Goal: Task Accomplishment & Management: Complete application form

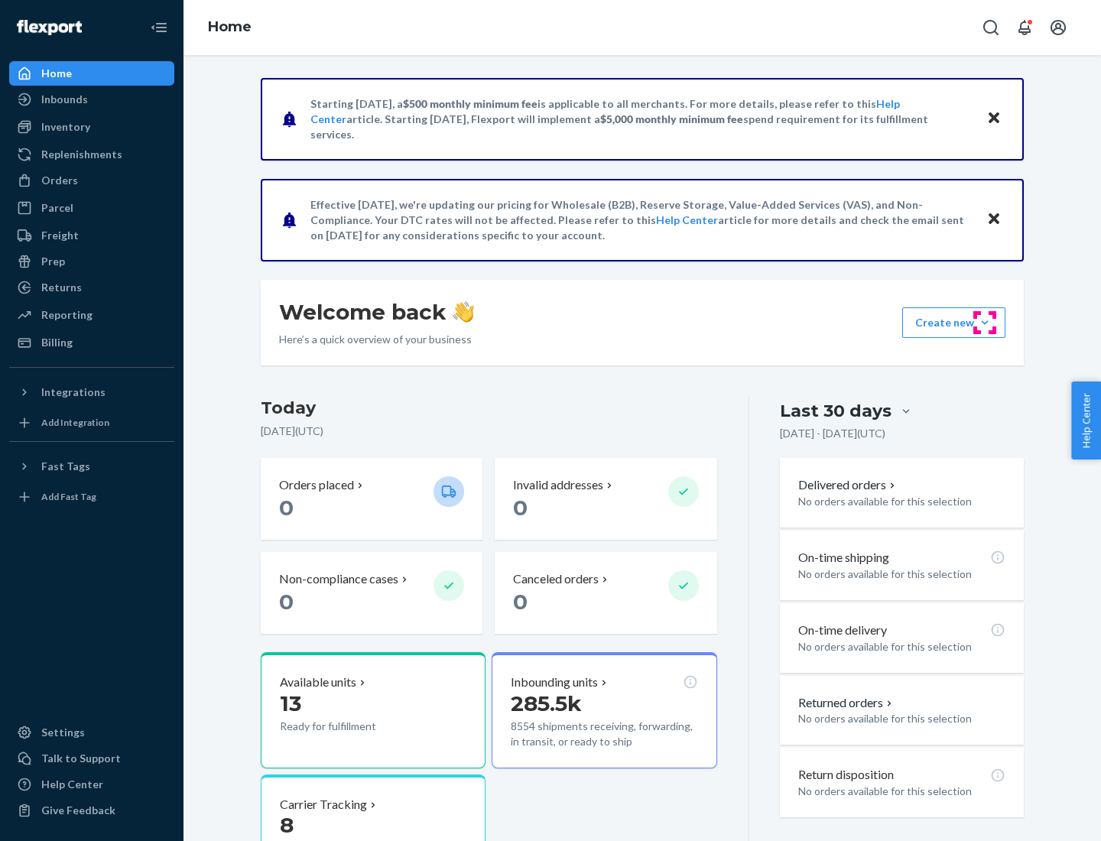
click at [984, 323] on button "Create new Create new inbound Create new order Create new product" at bounding box center [953, 322] width 103 height 31
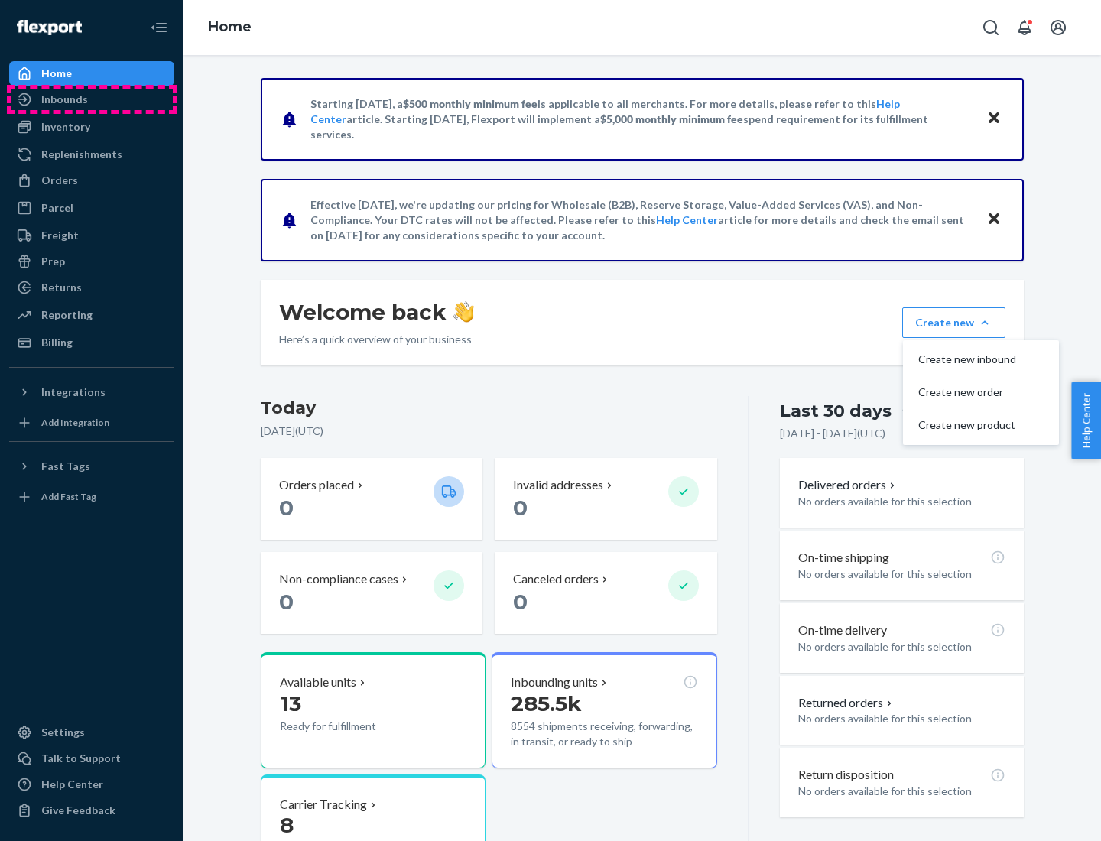
click at [92, 99] on div "Inbounds" at bounding box center [92, 99] width 162 height 21
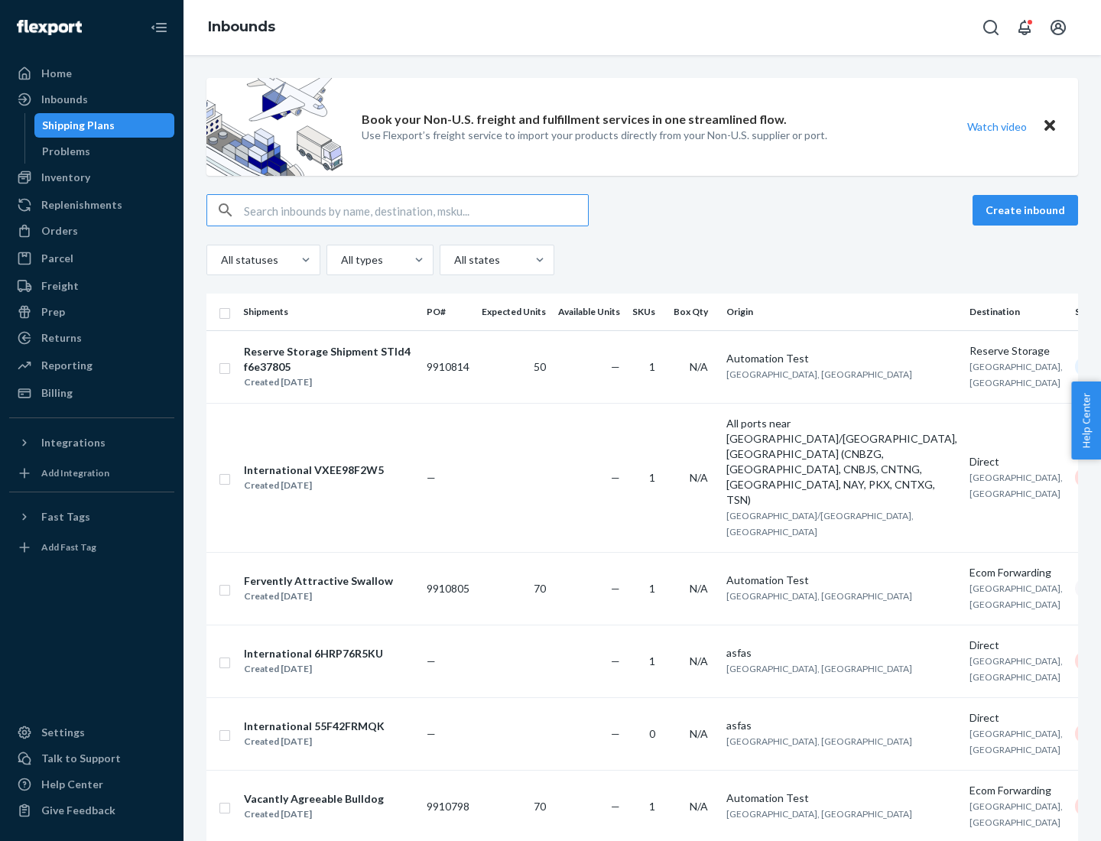
click at [1027, 210] on button "Create inbound" at bounding box center [1024, 210] width 105 height 31
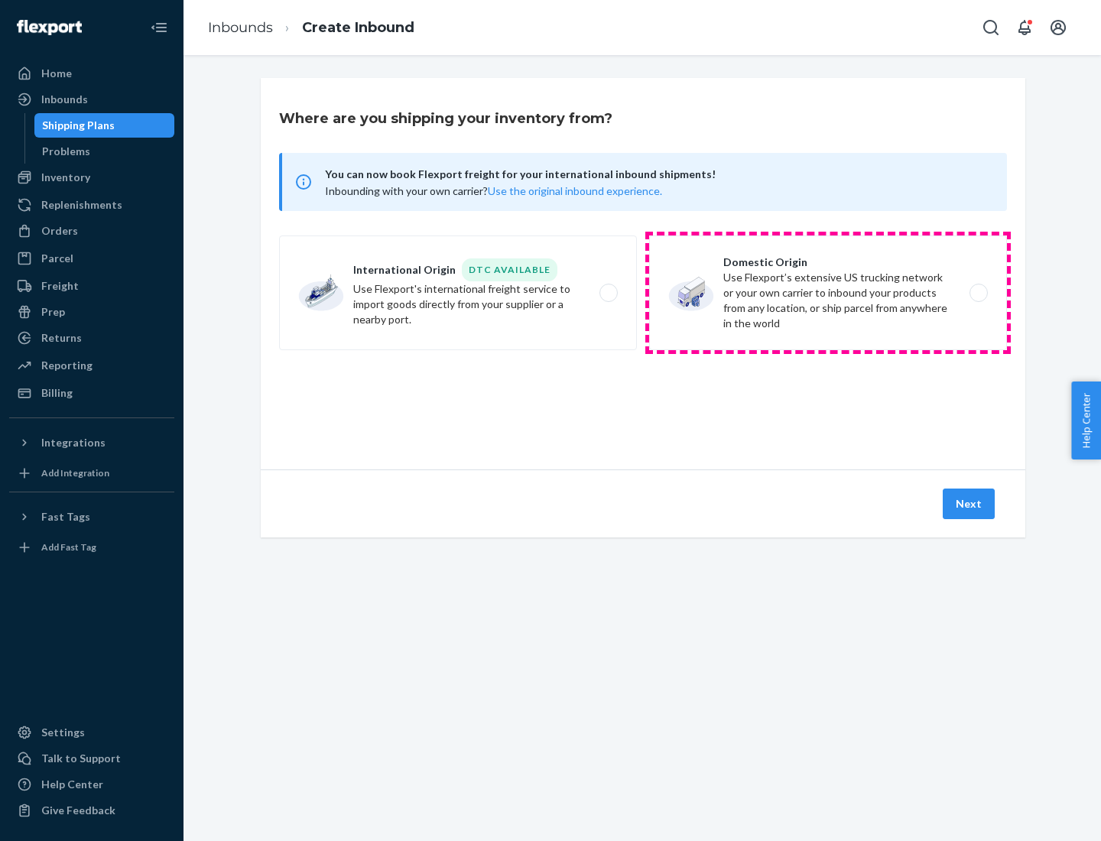
click at [828, 293] on label "Domestic Origin Use Flexport’s extensive US trucking network or your own carrie…" at bounding box center [828, 292] width 358 height 115
click at [978, 293] on input "Domestic Origin Use Flexport’s extensive US trucking network or your own carrie…" at bounding box center [983, 293] width 10 height 10
radio input "true"
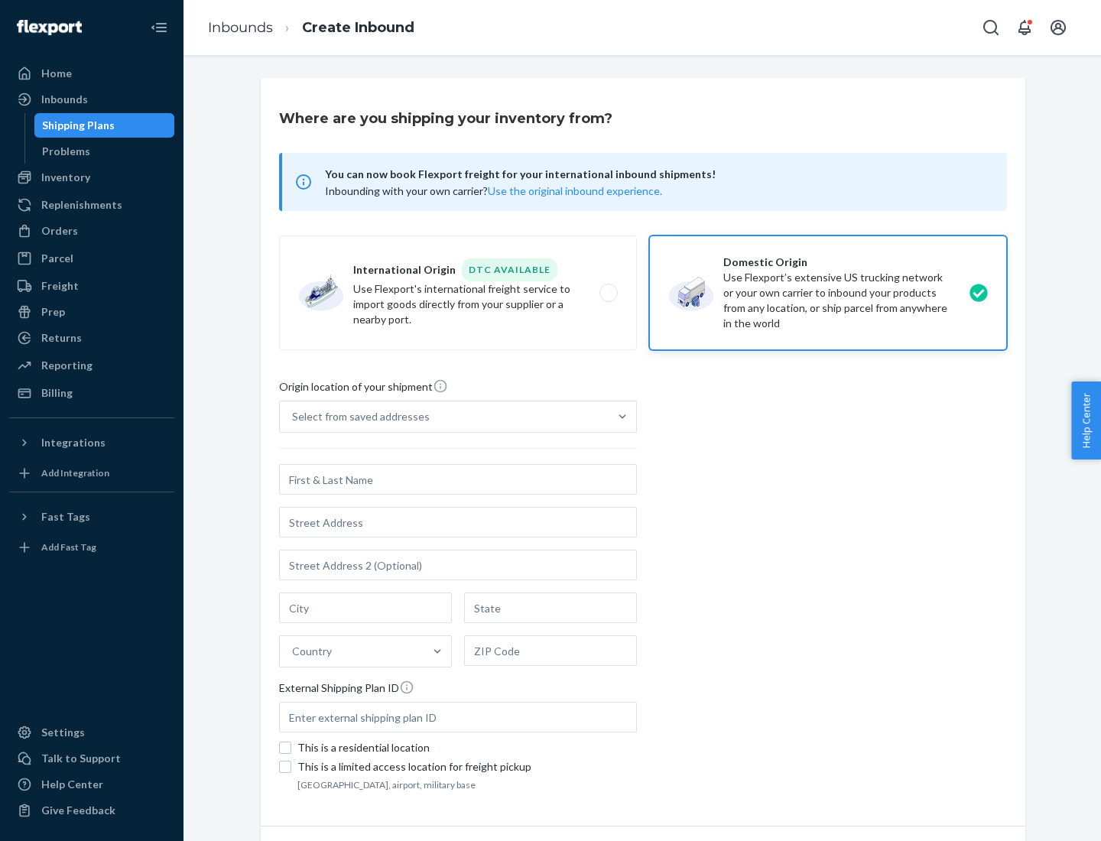
click at [357, 417] on div "Select from saved addresses" at bounding box center [361, 416] width 138 height 15
click at [293, 417] on input "Select from saved addresses" at bounding box center [293, 416] width 2 height 15
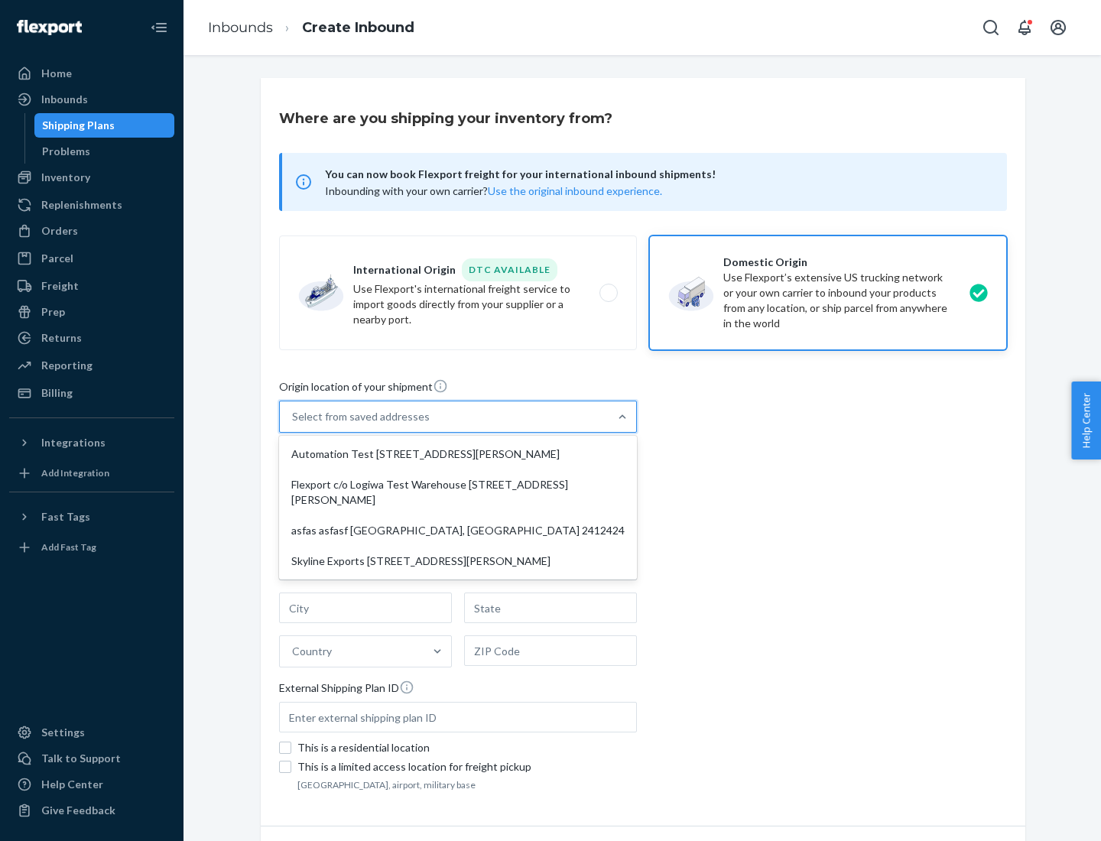
scroll to position [6, 0]
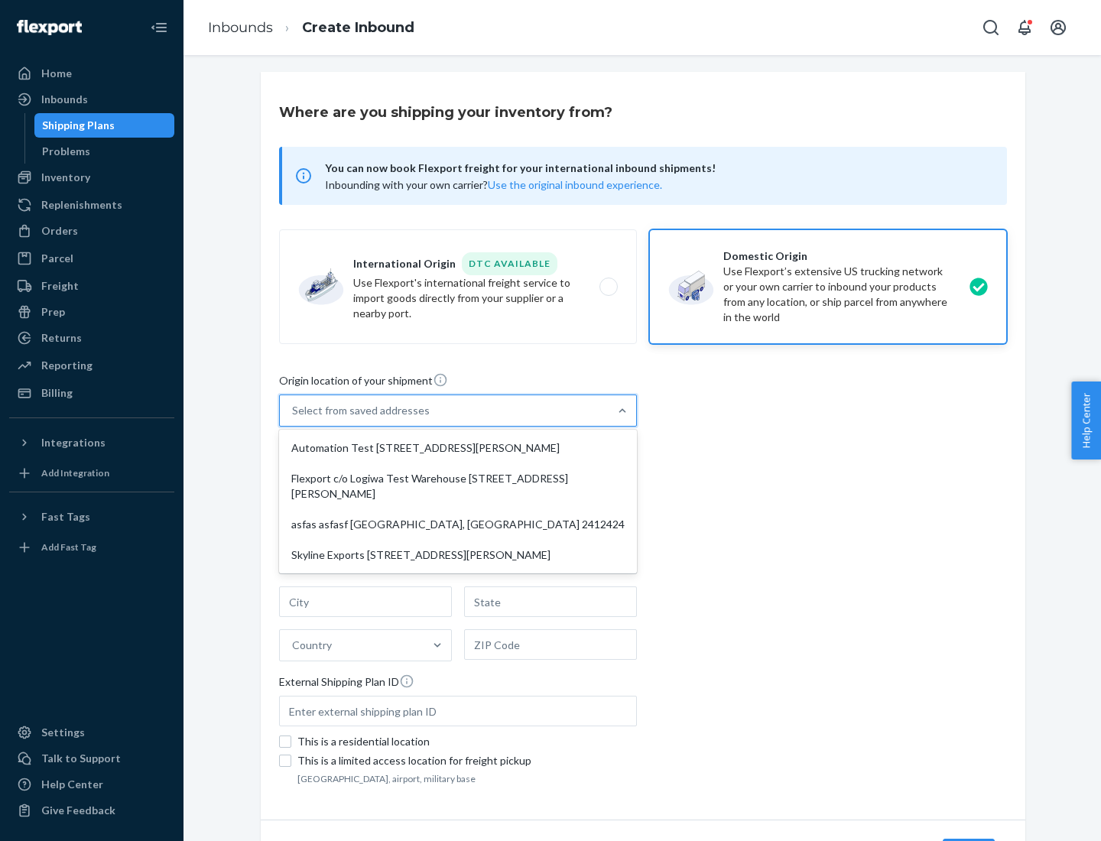
click at [458, 448] on div "Automation Test [STREET_ADDRESS][PERSON_NAME]" at bounding box center [458, 448] width 352 height 31
click at [293, 418] on input "option Automation Test [STREET_ADDRESS][PERSON_NAME] focused, 1 of 4. 4 results…" at bounding box center [293, 410] width 2 height 15
type input "Automation Test"
type input "9th Floor"
type input "[GEOGRAPHIC_DATA]"
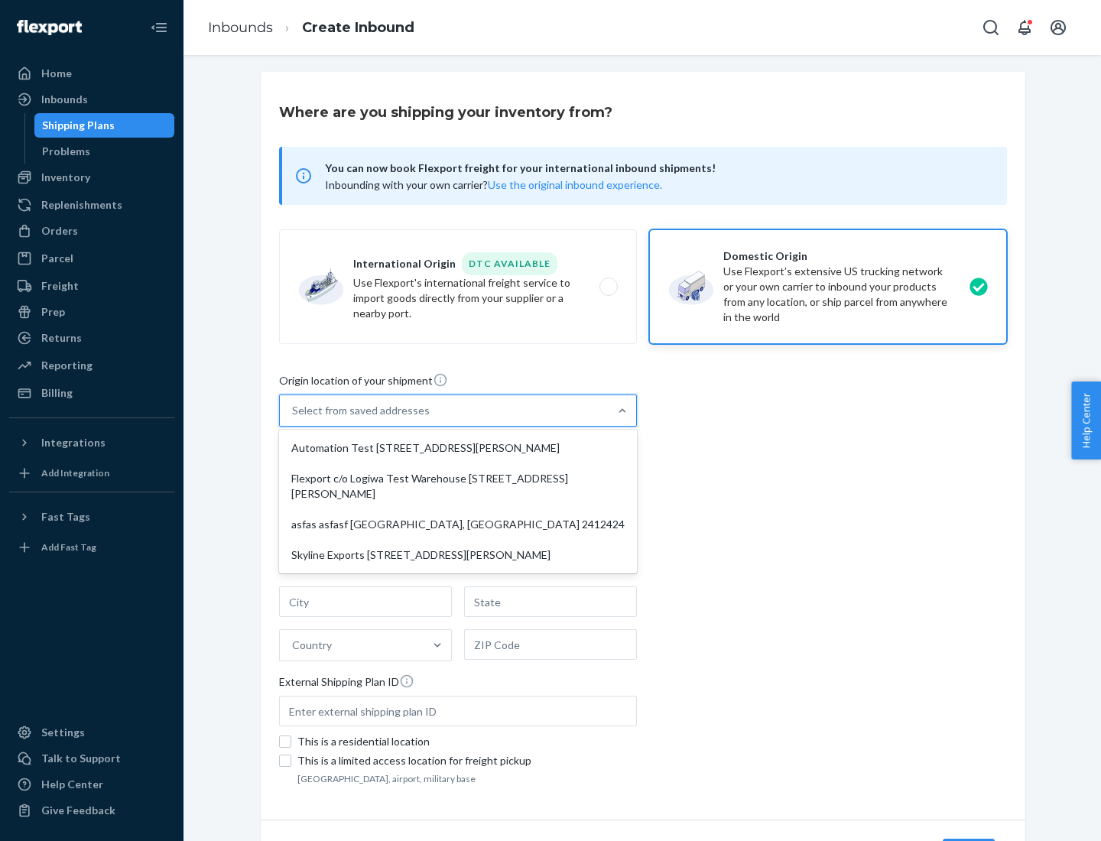
type input "CA"
type input "94104"
type input "[STREET_ADDRESS][PERSON_NAME]"
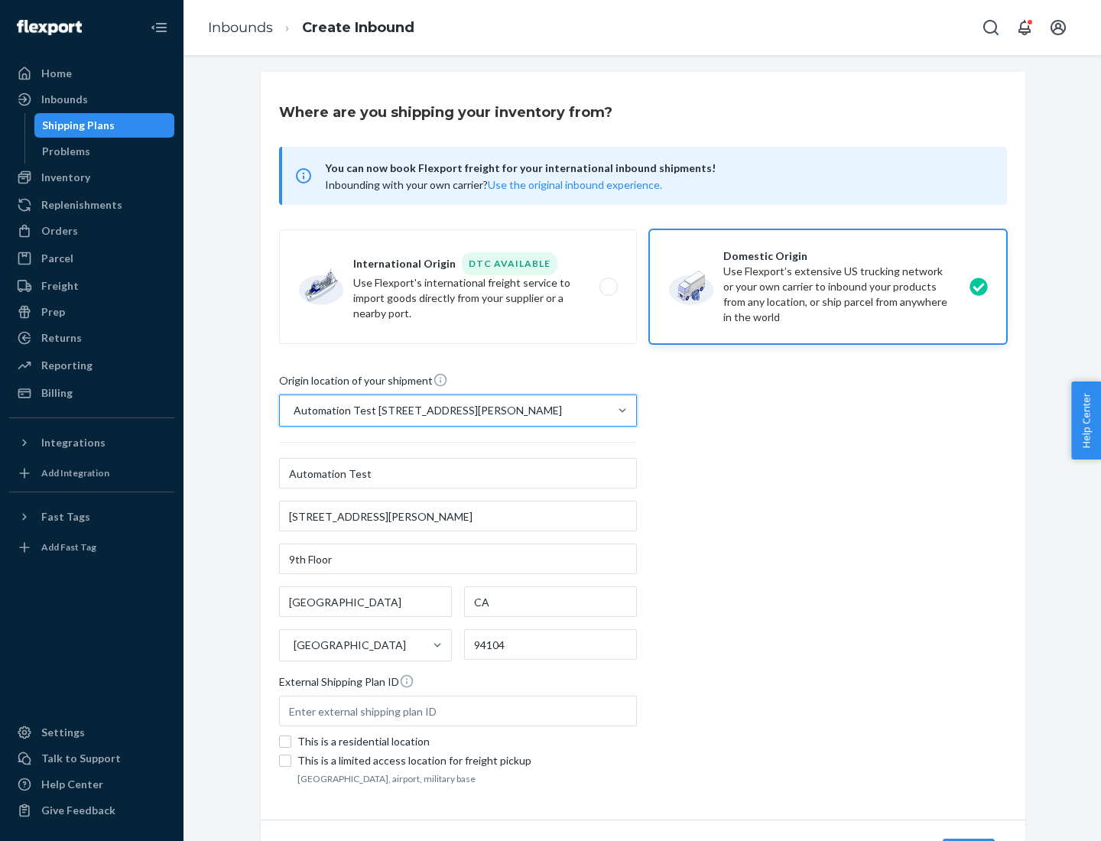
scroll to position [89, 0]
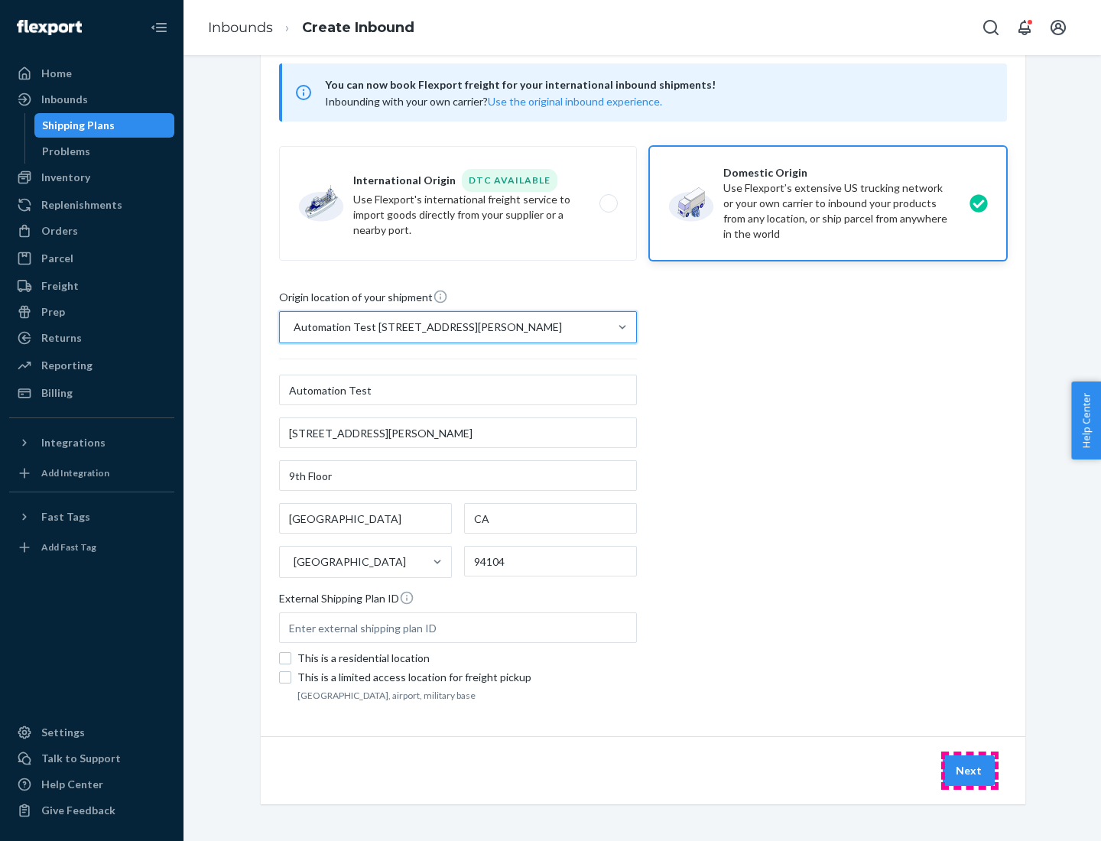
click at [969, 770] on button "Next" at bounding box center [968, 770] width 52 height 31
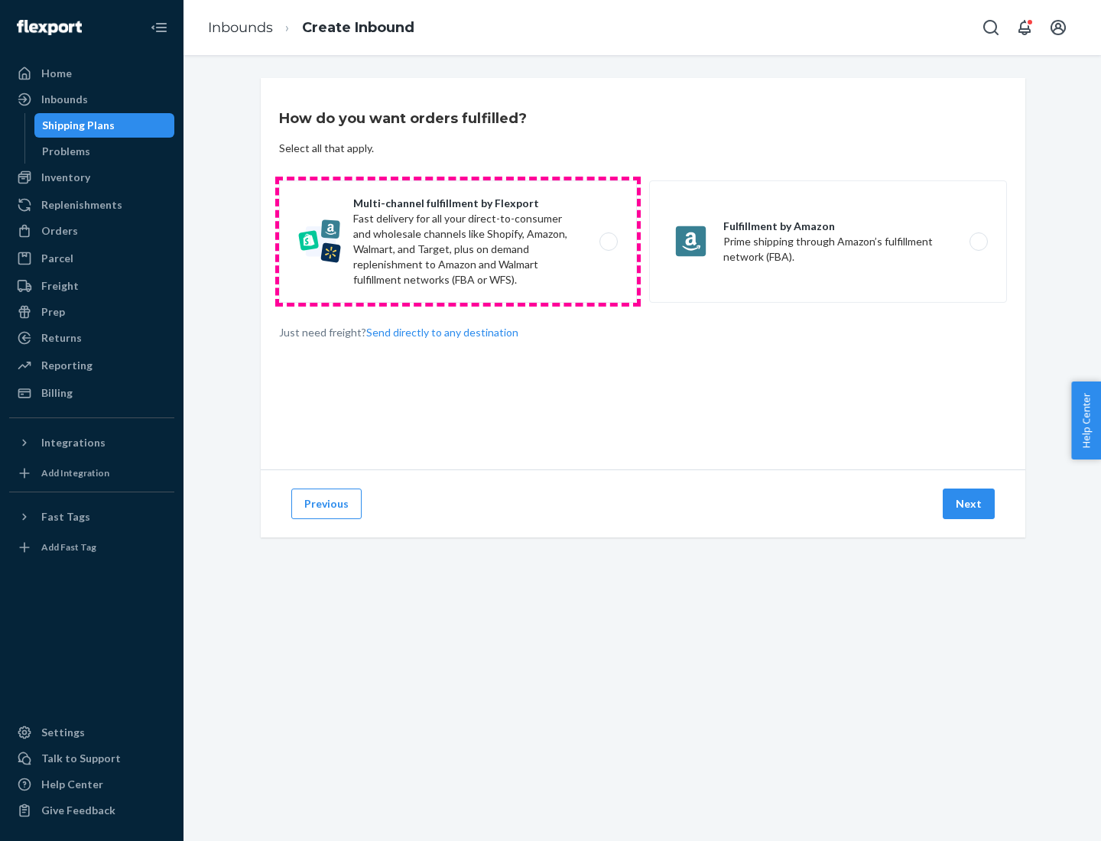
click at [458, 242] on label "Multi-channel fulfillment by Flexport Fast delivery for all your direct-to-cons…" at bounding box center [458, 241] width 358 height 122
click at [608, 242] on input "Multi-channel fulfillment by Flexport Fast delivery for all your direct-to-cons…" at bounding box center [613, 242] width 10 height 10
radio input "true"
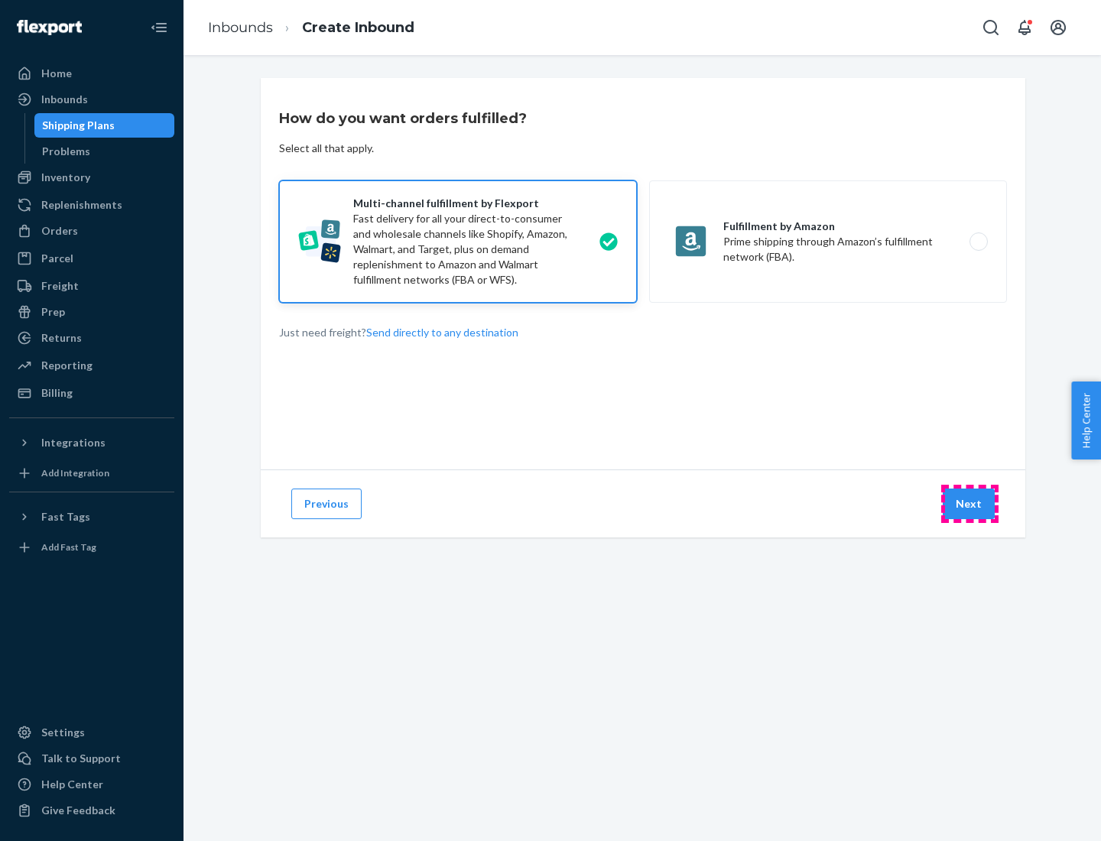
click at [969, 504] on button "Next" at bounding box center [968, 503] width 52 height 31
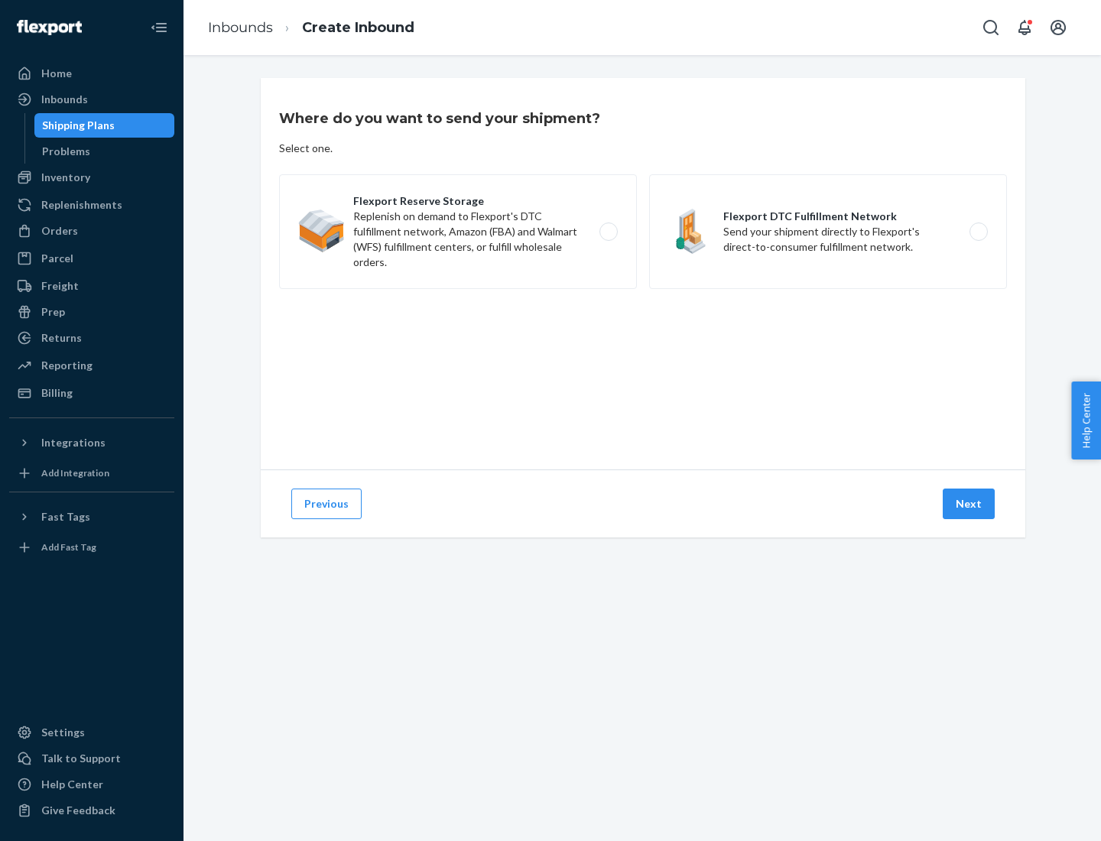
click at [828, 232] on label "Flexport DTC Fulfillment Network Send your shipment directly to Flexport's dire…" at bounding box center [828, 231] width 358 height 115
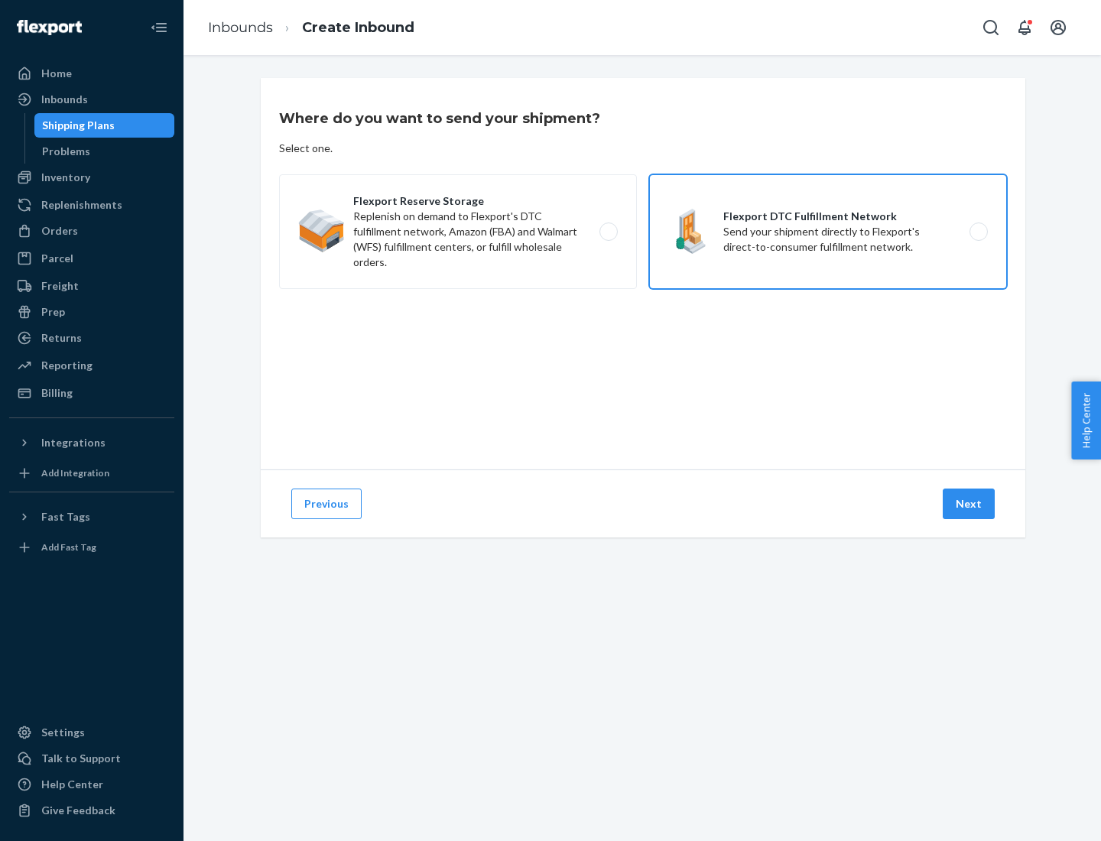
click at [978, 232] on input "Flexport DTC Fulfillment Network Send your shipment directly to Flexport's dire…" at bounding box center [983, 232] width 10 height 10
radio input "true"
click at [969, 504] on button "Next" at bounding box center [968, 503] width 52 height 31
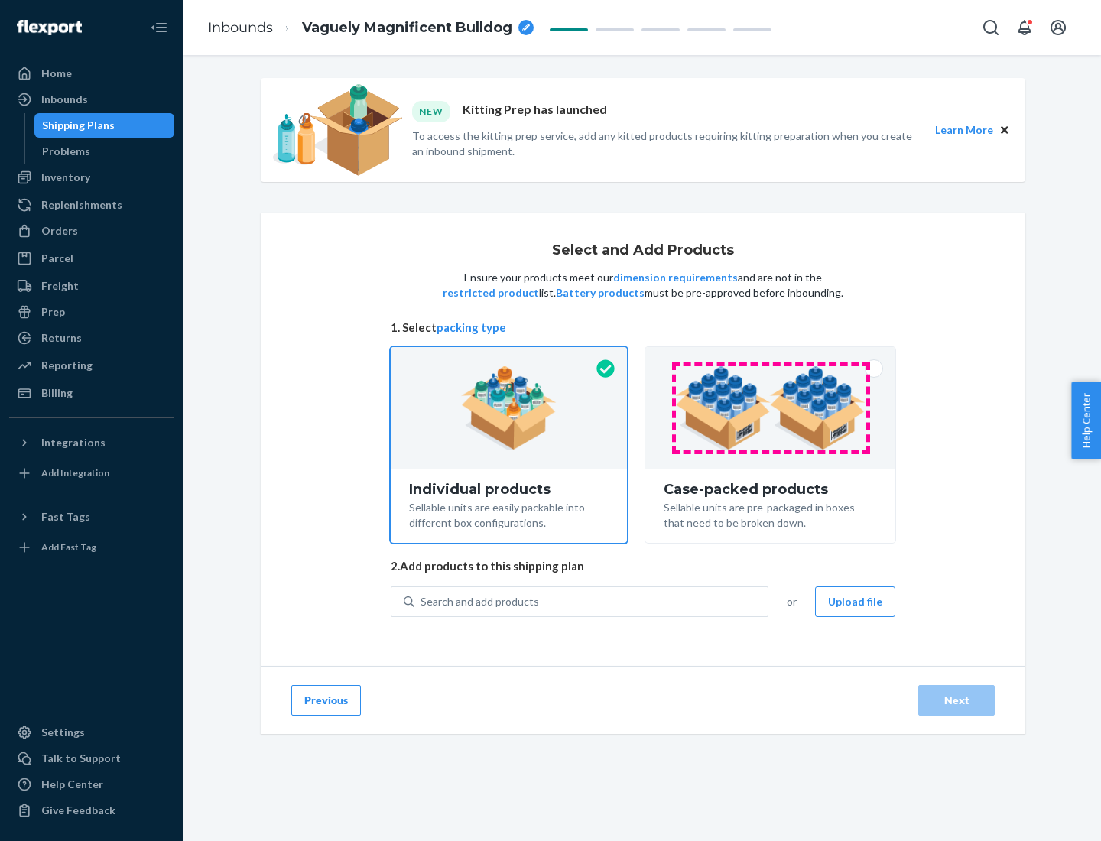
click at [770, 408] on img at bounding box center [770, 408] width 190 height 84
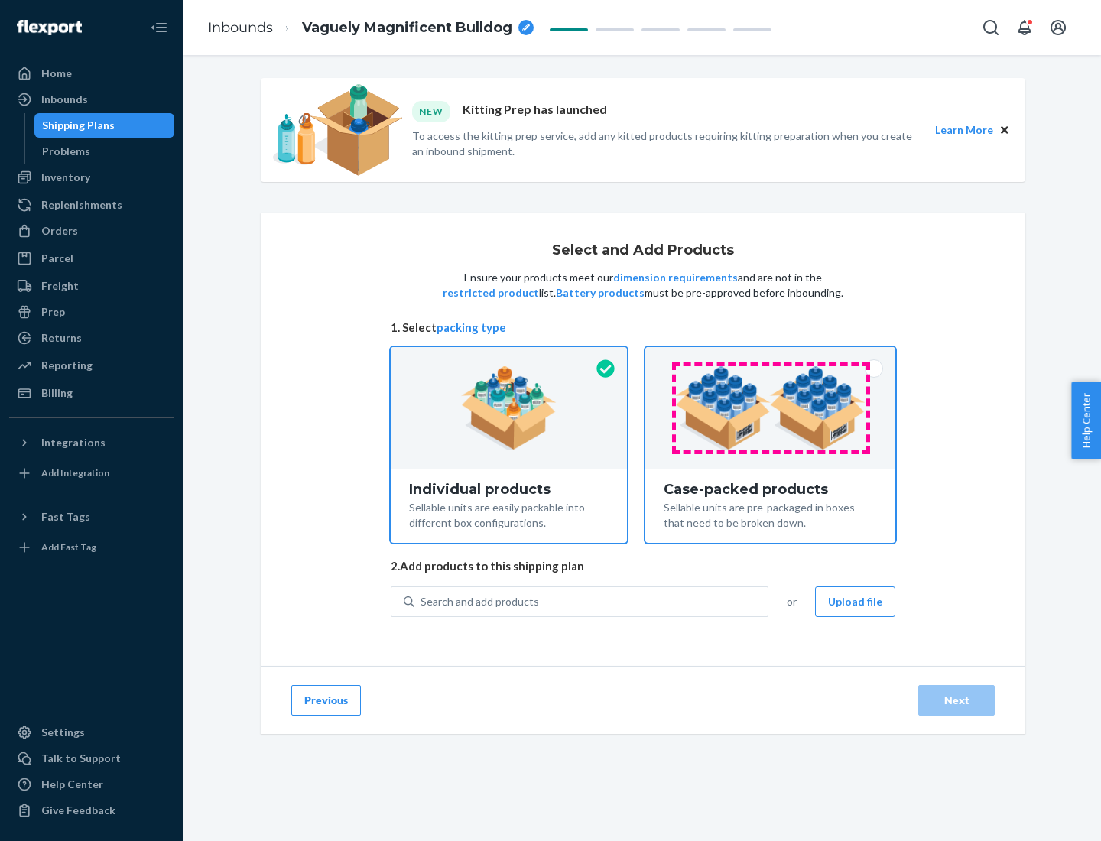
click at [770, 357] on input "Case-packed products Sellable units are pre-packaged in boxes that need to be b…" at bounding box center [770, 352] width 10 height 10
radio input "true"
radio input "false"
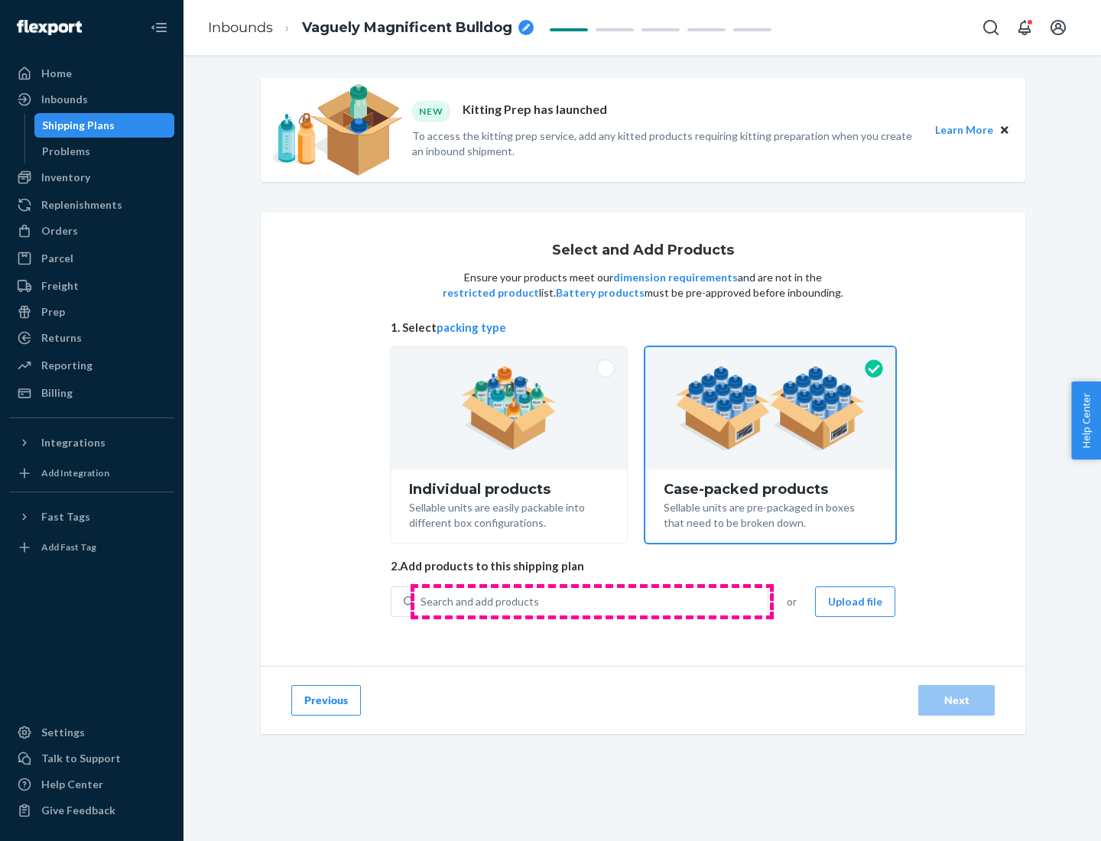
click at [592, 601] on div "Search and add products" at bounding box center [590, 602] width 353 height 28
click at [422, 601] on input "Search and add products" at bounding box center [421, 601] width 2 height 15
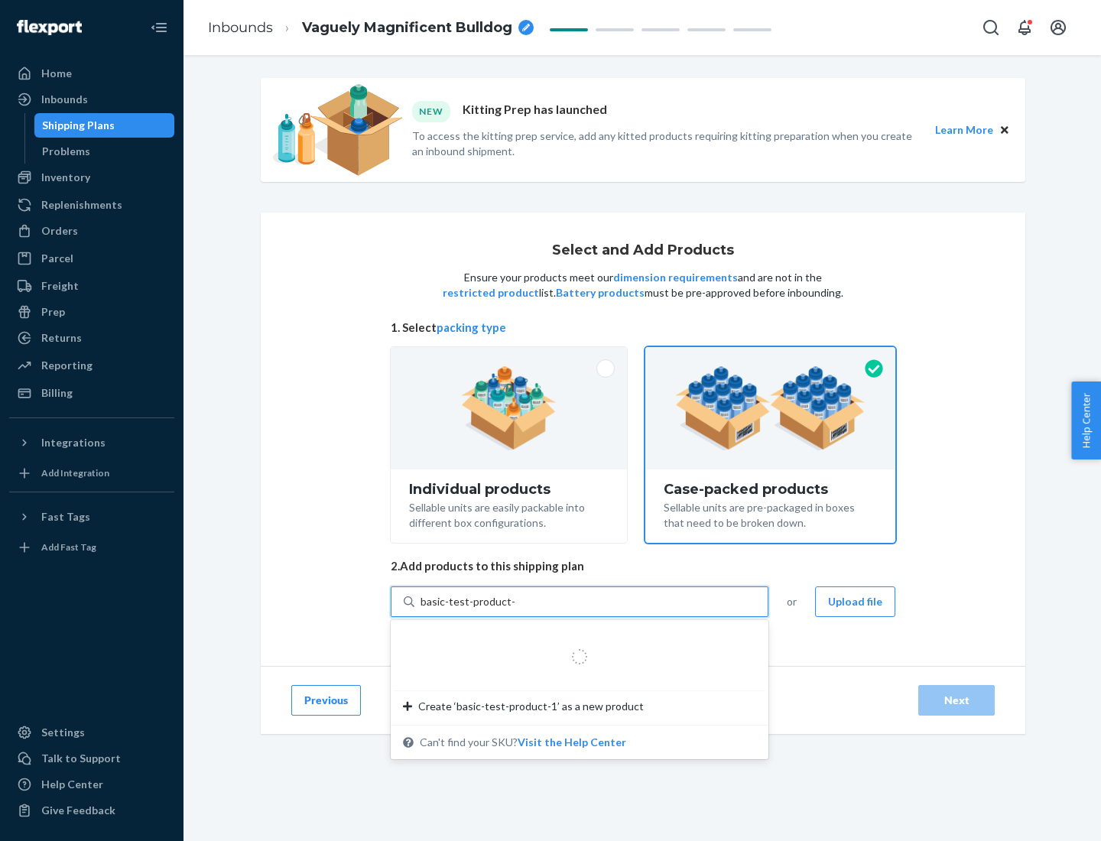
type input "basic-test-product-1"
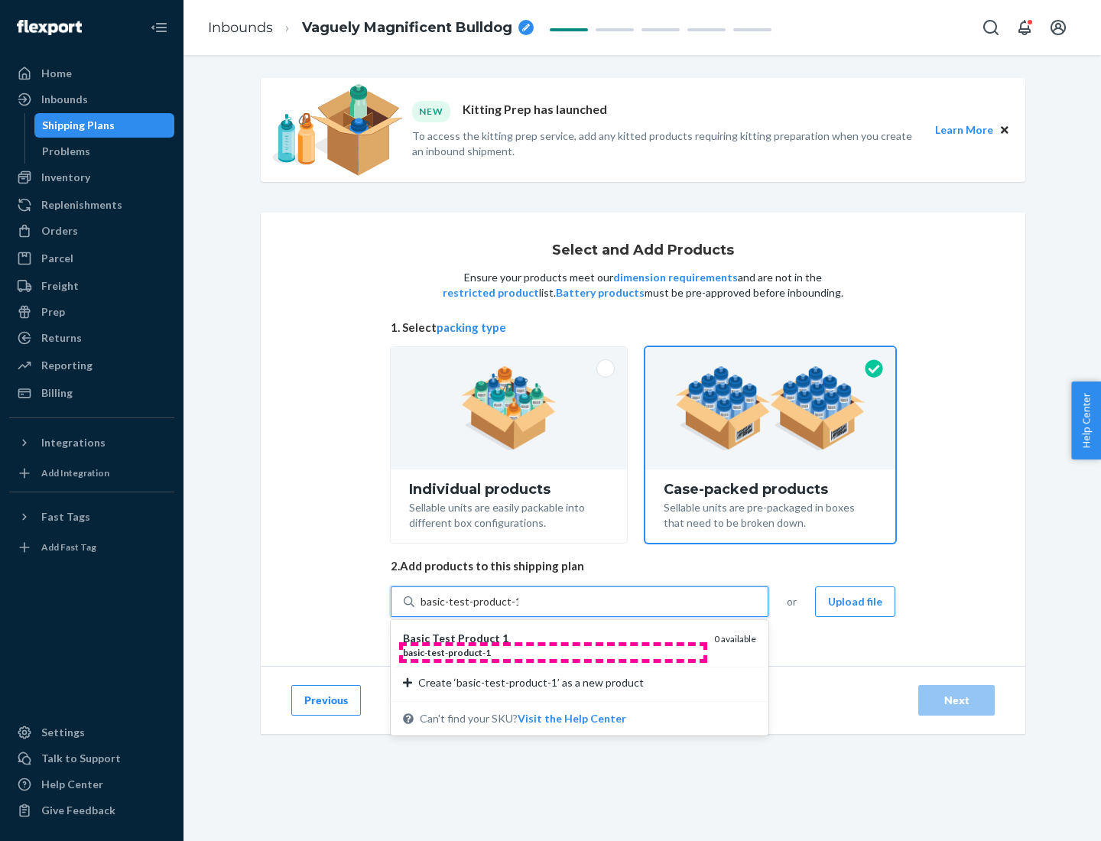
click at [553, 652] on div "basic - test - product - 1" at bounding box center [552, 652] width 299 height 13
click at [518, 609] on input "basic-test-product-1" at bounding box center [469, 601] width 98 height 15
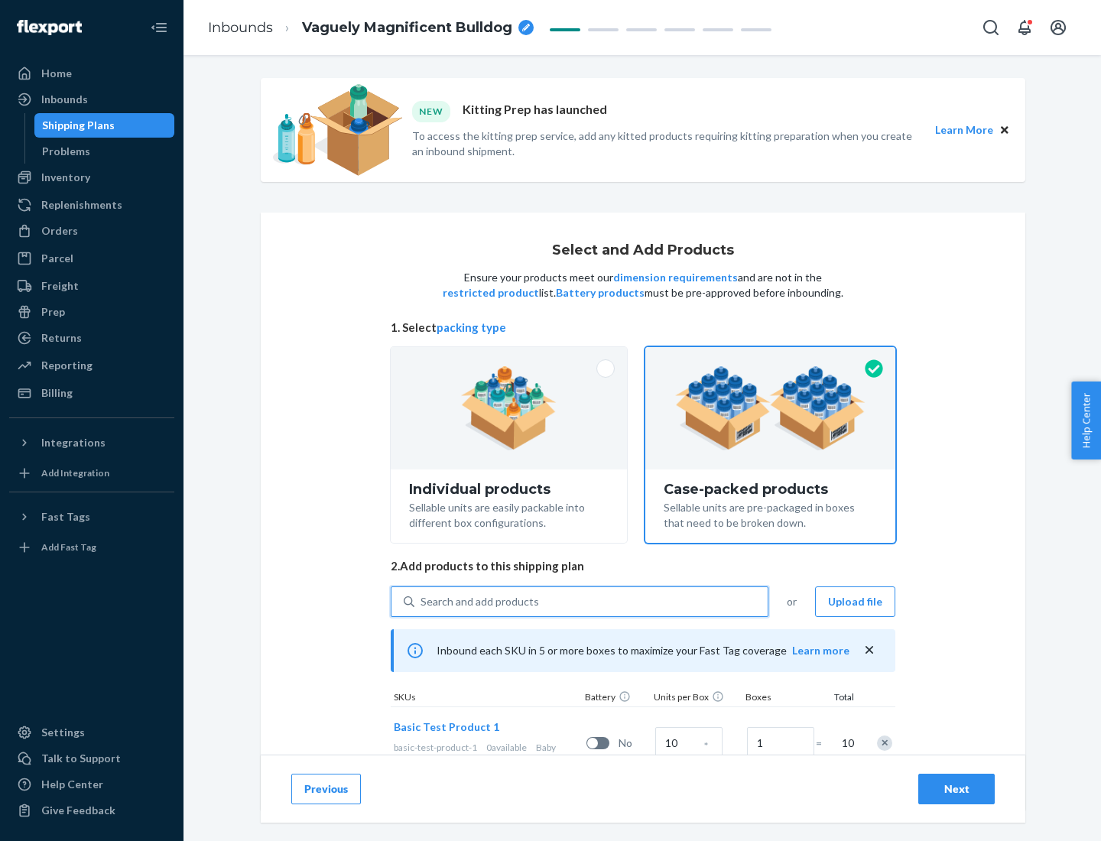
scroll to position [55, 0]
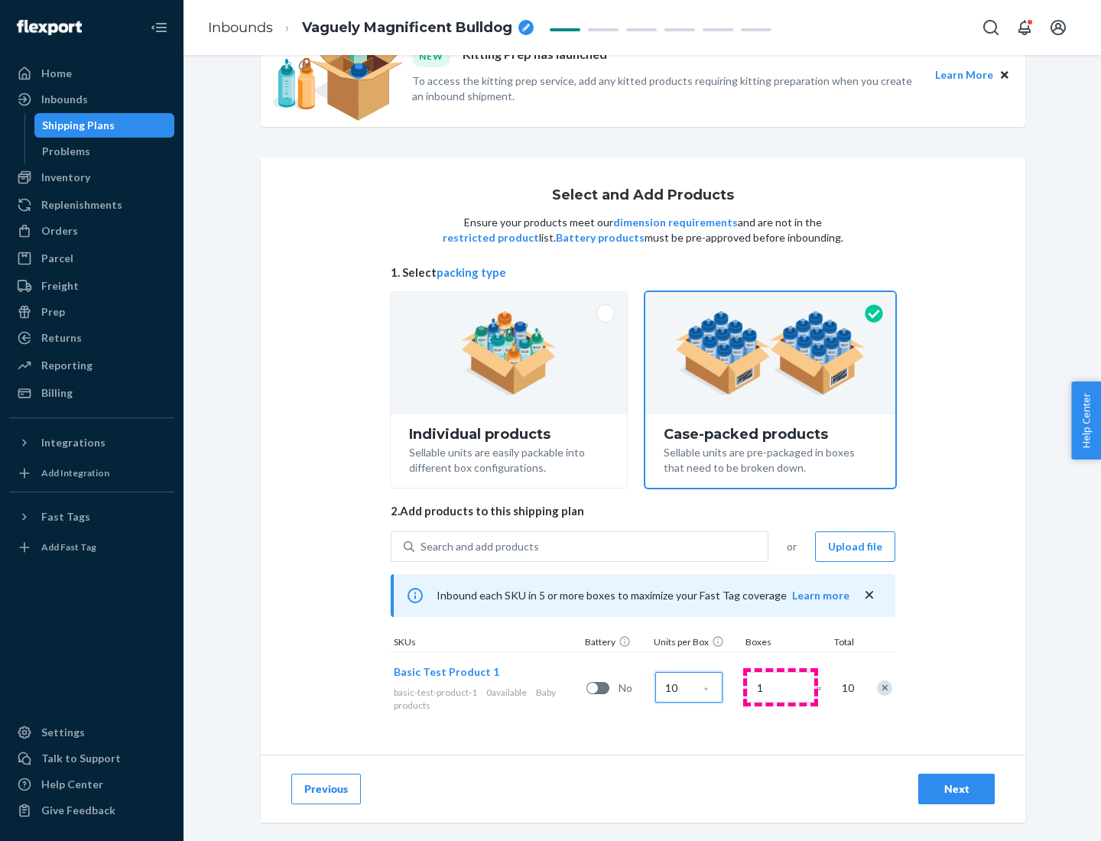
type input "10"
type input "7"
click at [956, 789] on div "Next" at bounding box center [956, 788] width 50 height 15
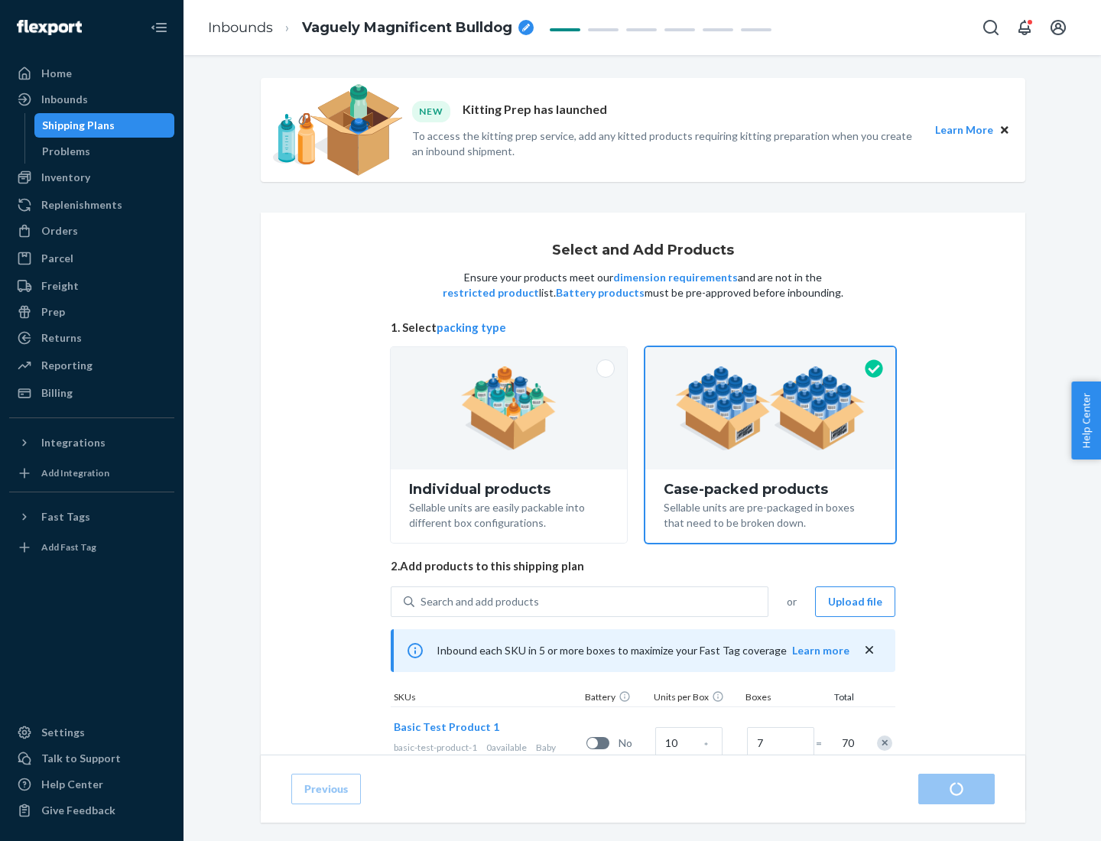
radio input "true"
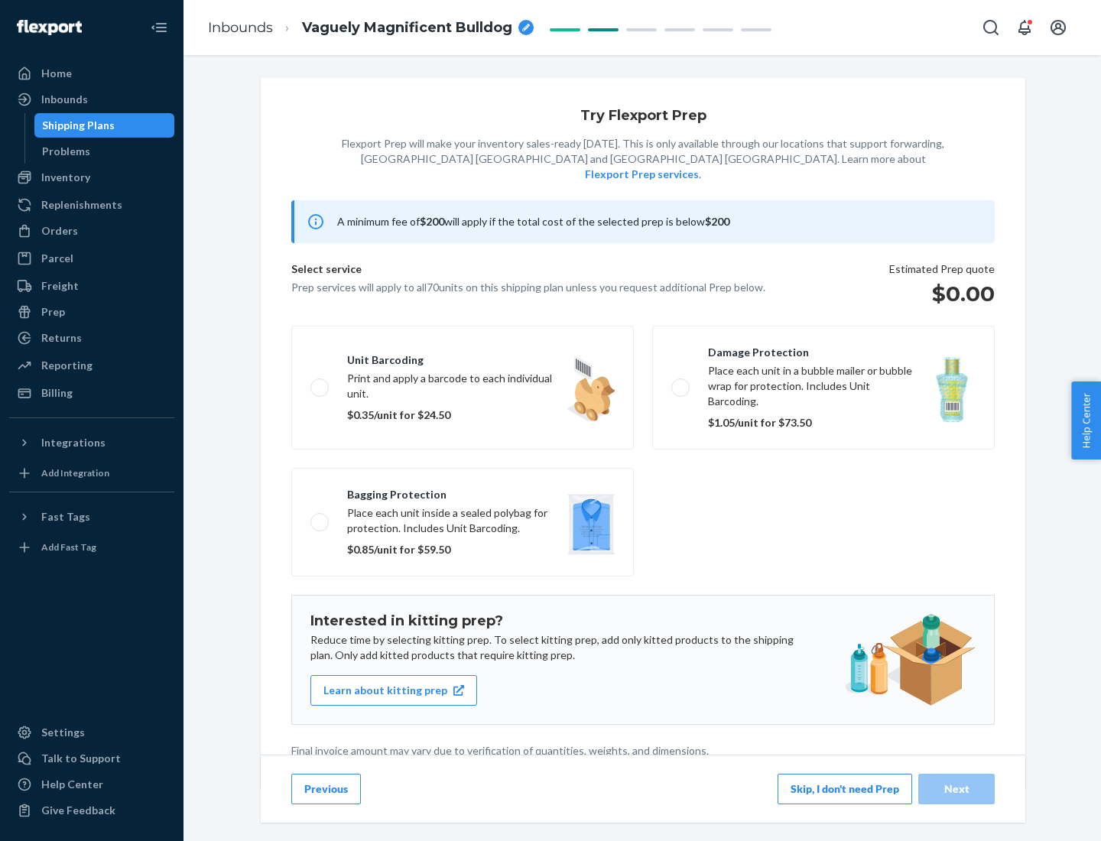
scroll to position [4, 0]
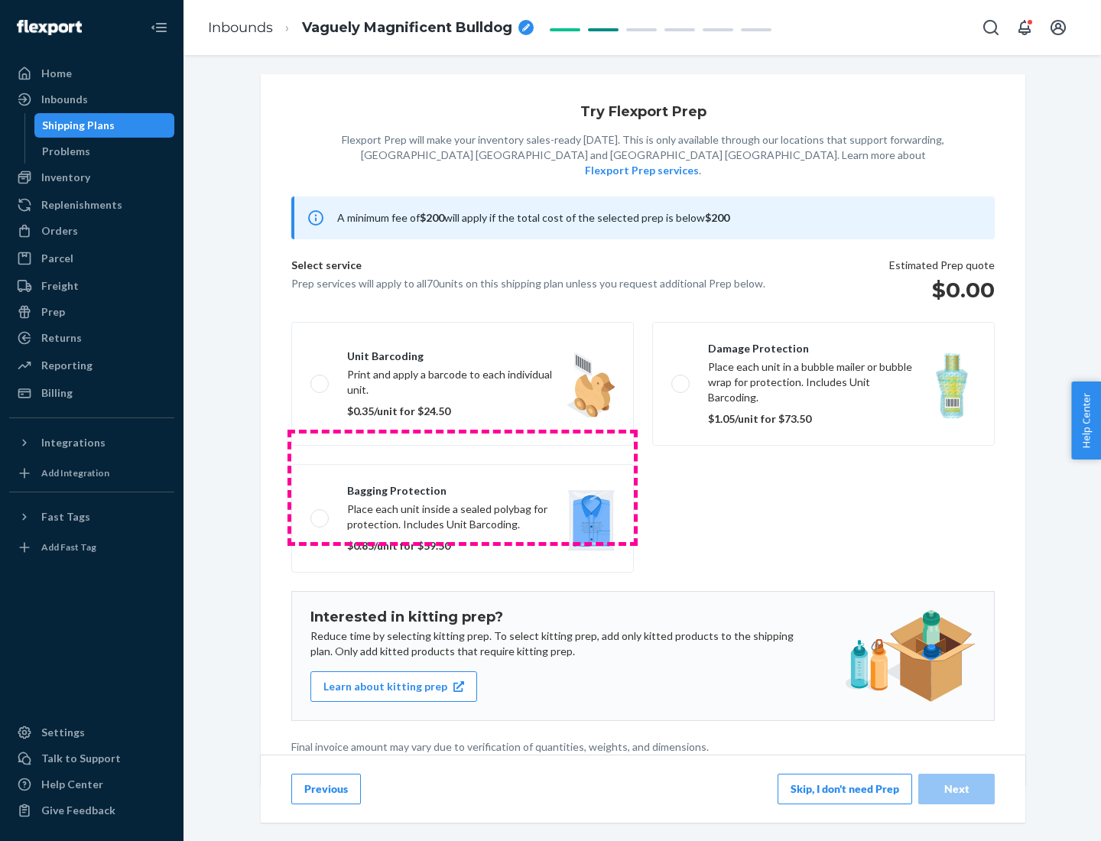
click at [462, 487] on label "Bagging protection Place each unit inside a sealed polybag for protection. Incl…" at bounding box center [462, 518] width 342 height 109
click at [320, 513] on input "Bagging protection Place each unit inside a sealed polybag for protection. Incl…" at bounding box center [315, 518] width 10 height 10
checkbox input "true"
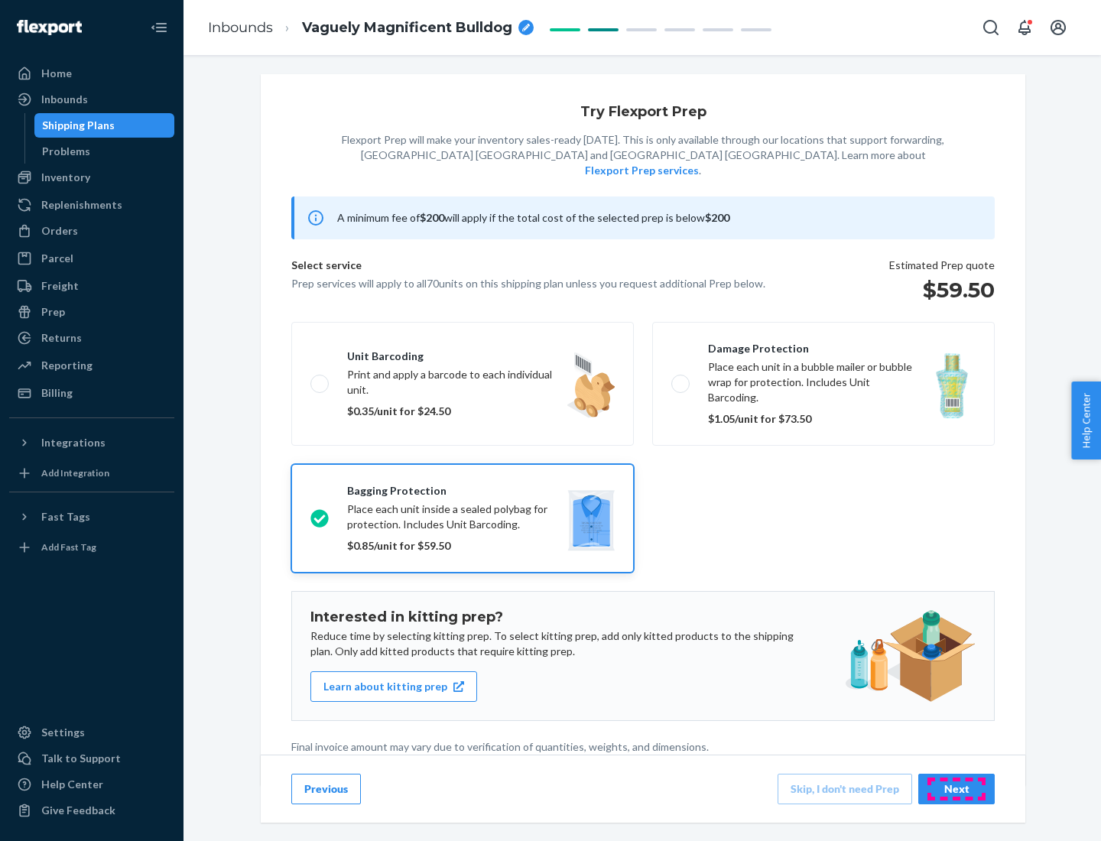
click at [956, 788] on div "Next" at bounding box center [956, 788] width 50 height 15
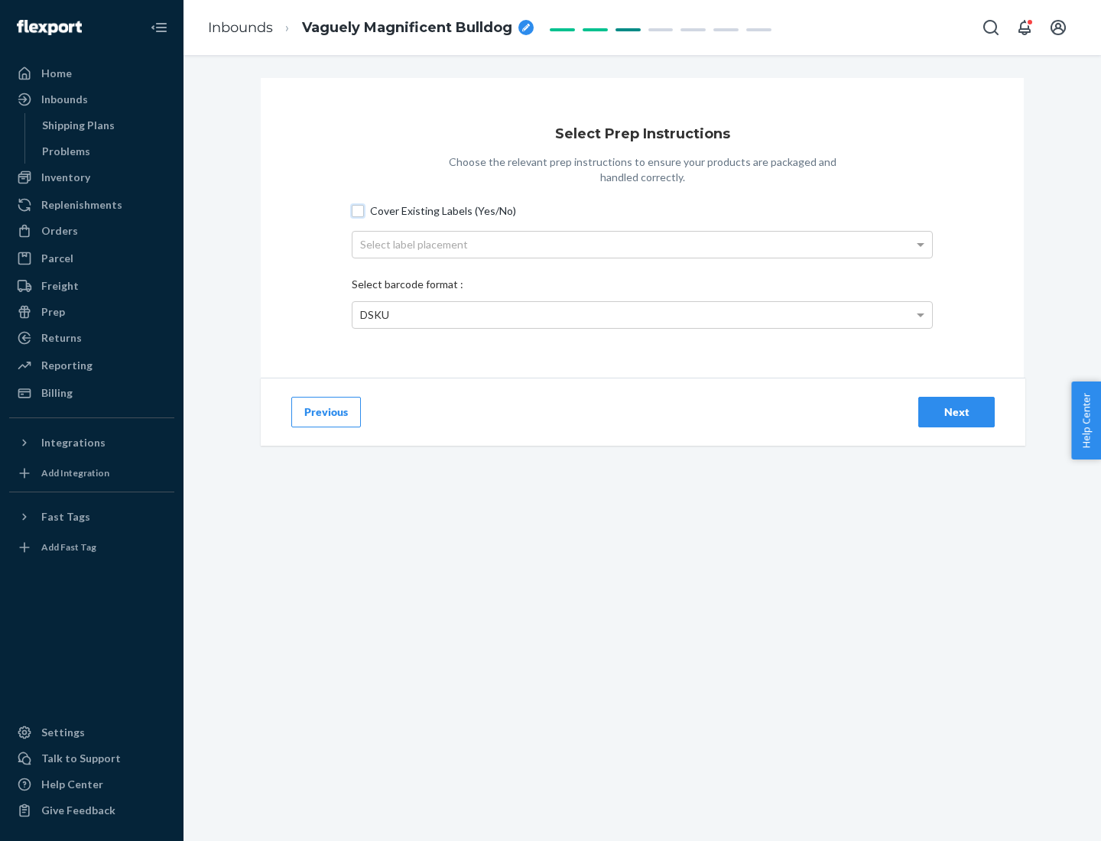
click at [358, 210] on input "Cover Existing Labels (Yes/No)" at bounding box center [358, 211] width 12 height 12
checkbox input "true"
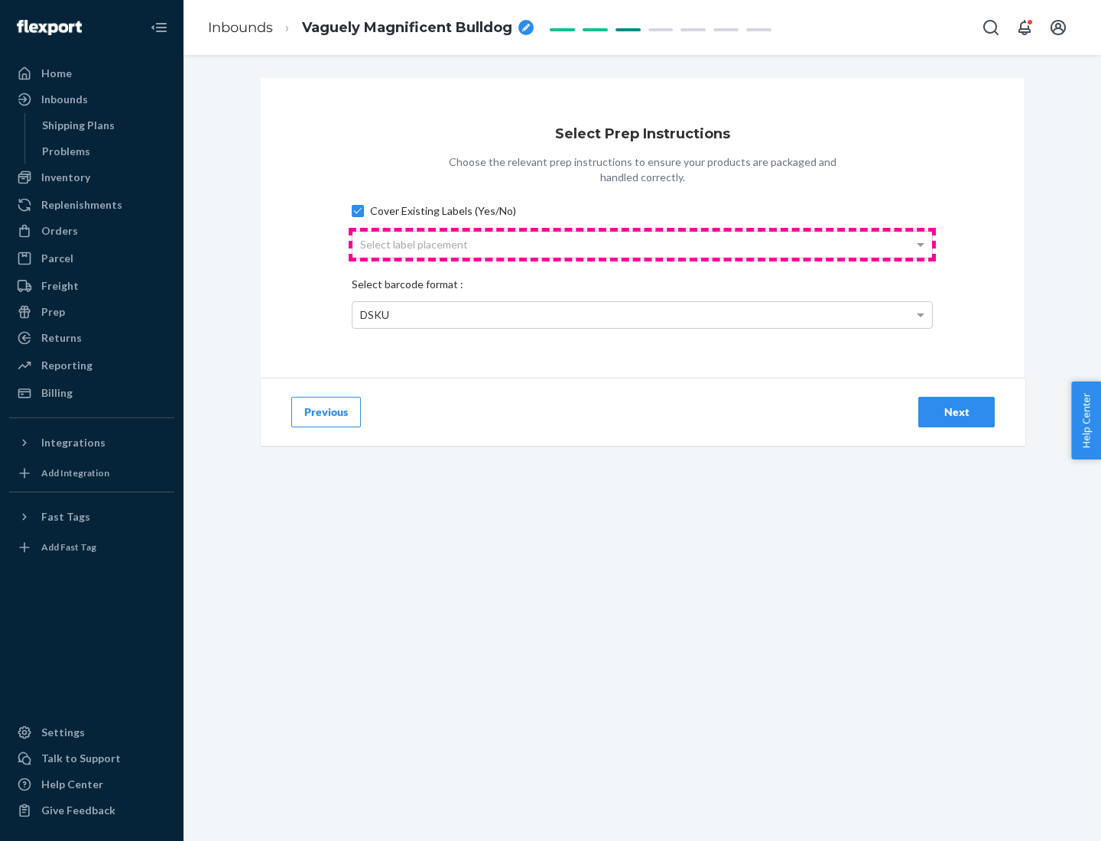
click at [642, 244] on div "Select label placement" at bounding box center [641, 245] width 579 height 26
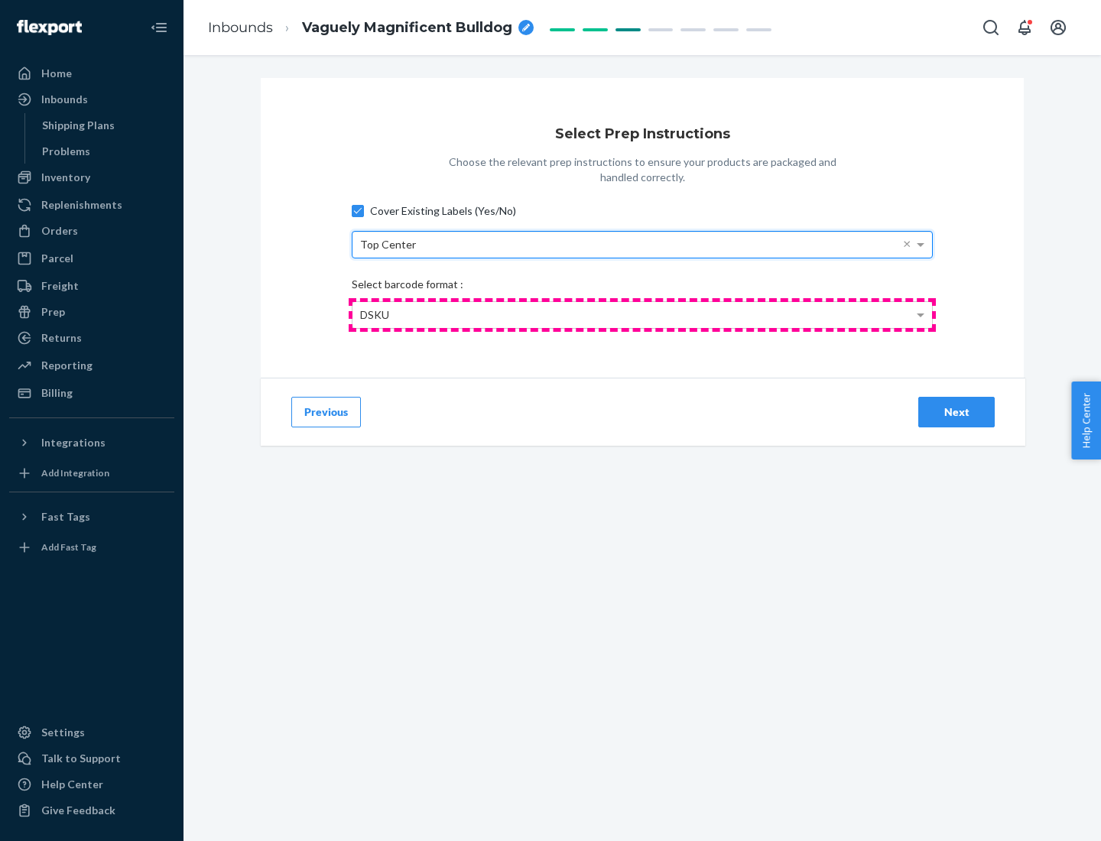
click at [642, 314] on div "DSKU" at bounding box center [641, 315] width 579 height 26
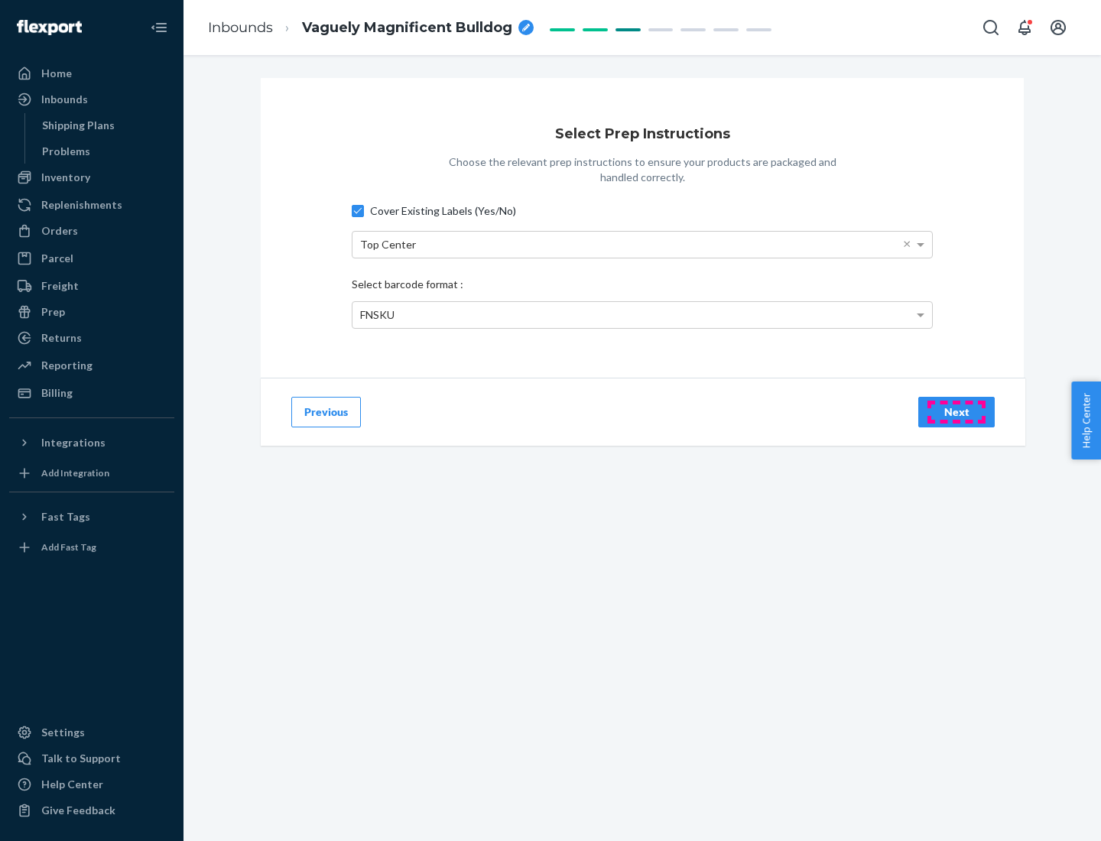
click at [956, 411] on div "Next" at bounding box center [956, 411] width 50 height 15
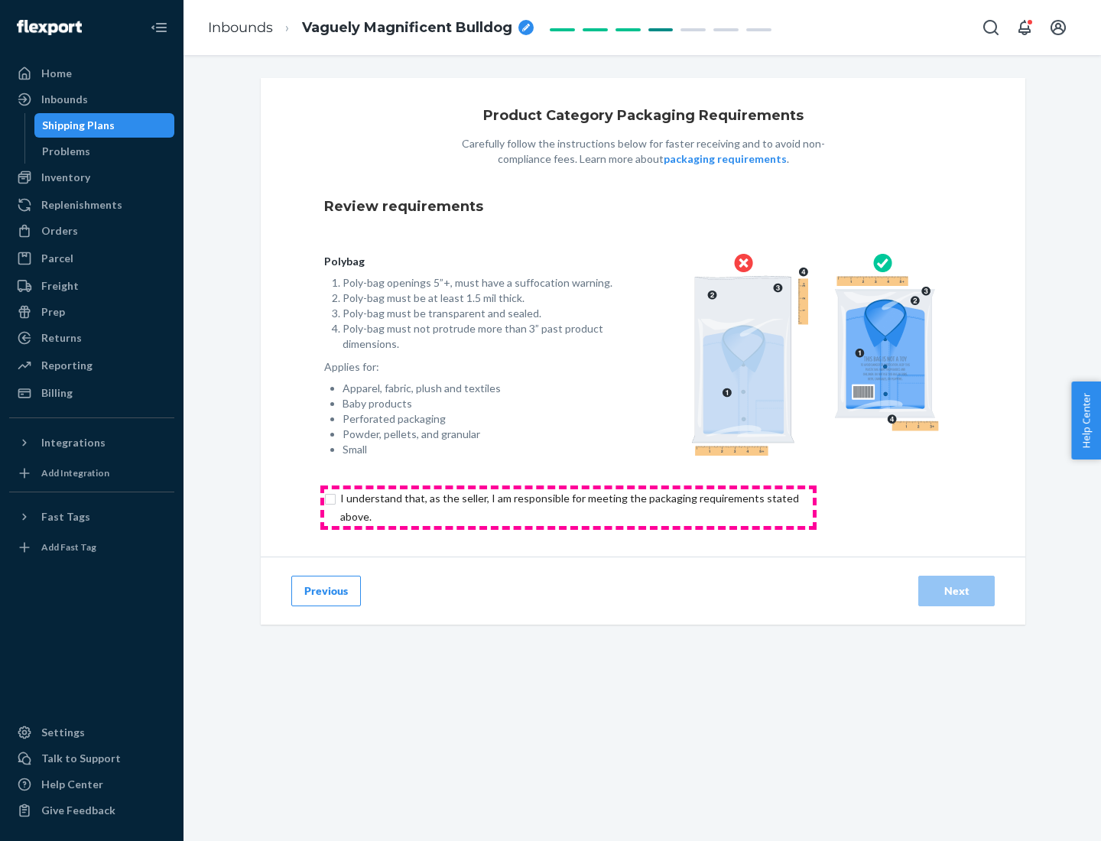
click at [568, 507] on input "checkbox" at bounding box center [578, 507] width 508 height 37
checkbox input "true"
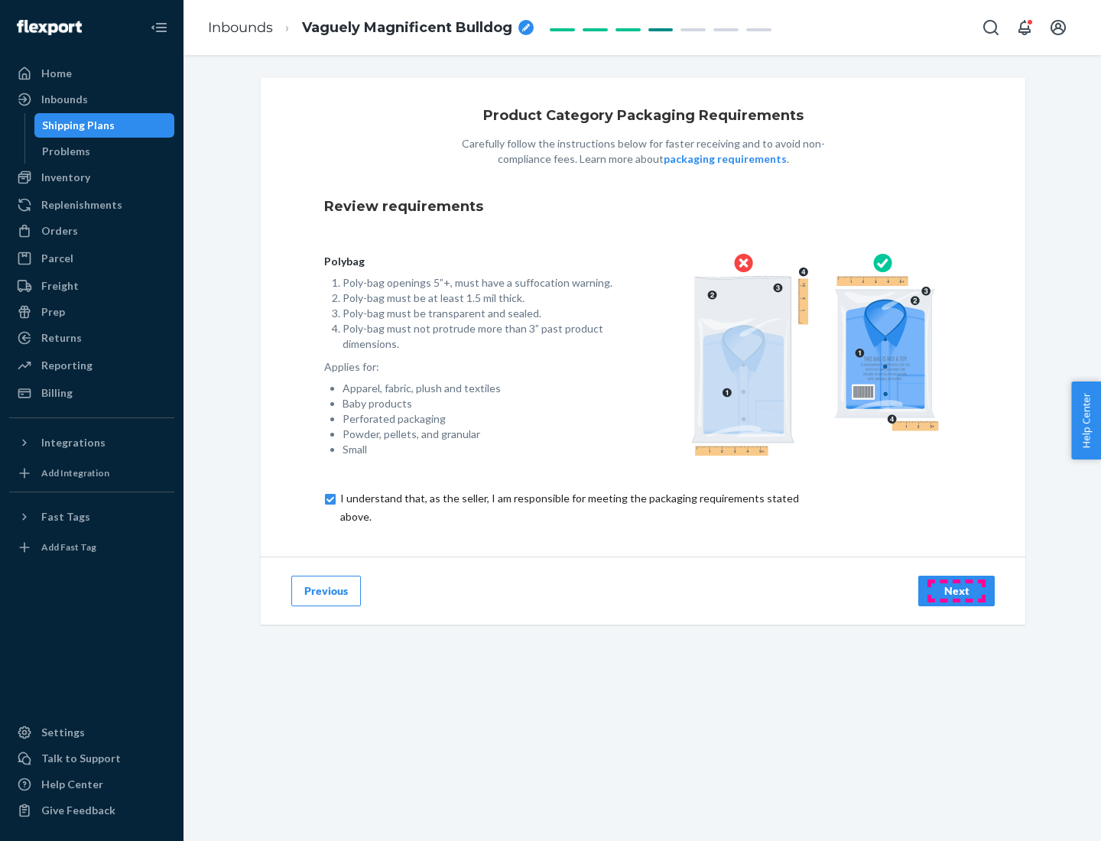
click at [956, 590] on div "Next" at bounding box center [956, 590] width 50 height 15
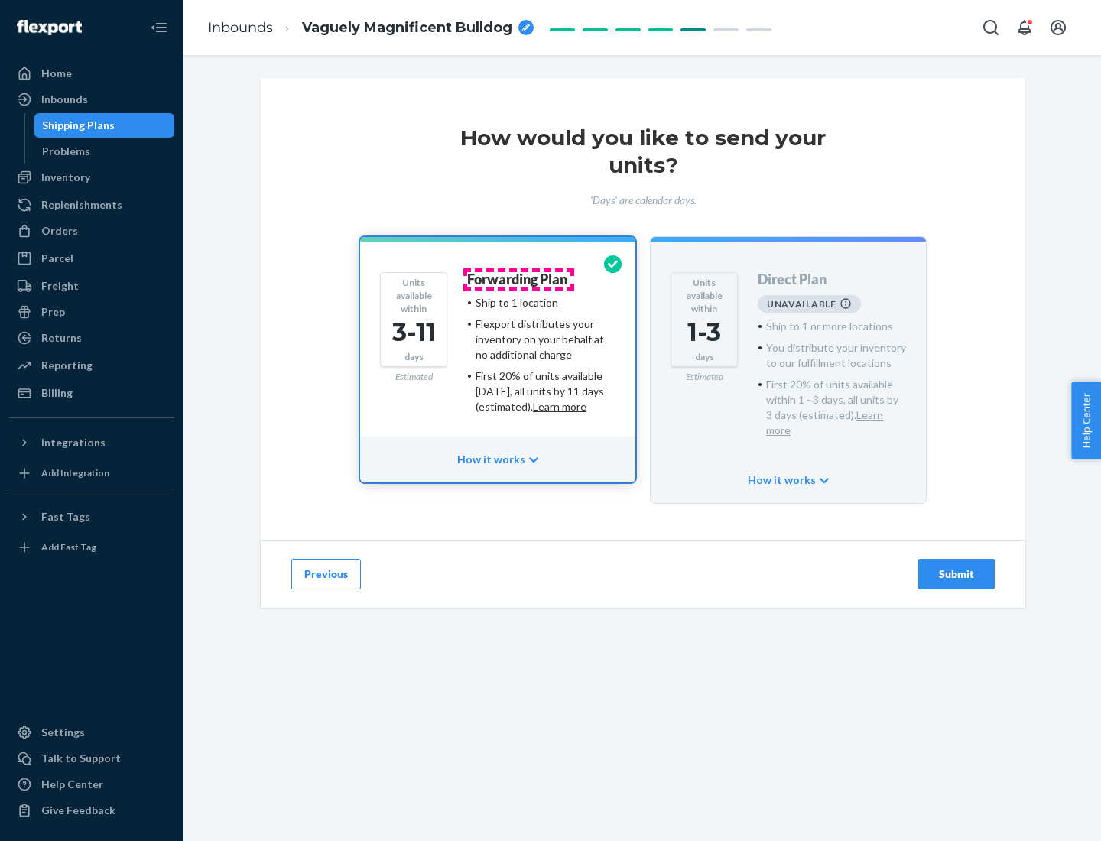
click at [518, 279] on h4 "Forwarding Plan" at bounding box center [517, 279] width 100 height 15
click at [956, 566] on div "Submit" at bounding box center [956, 573] width 50 height 15
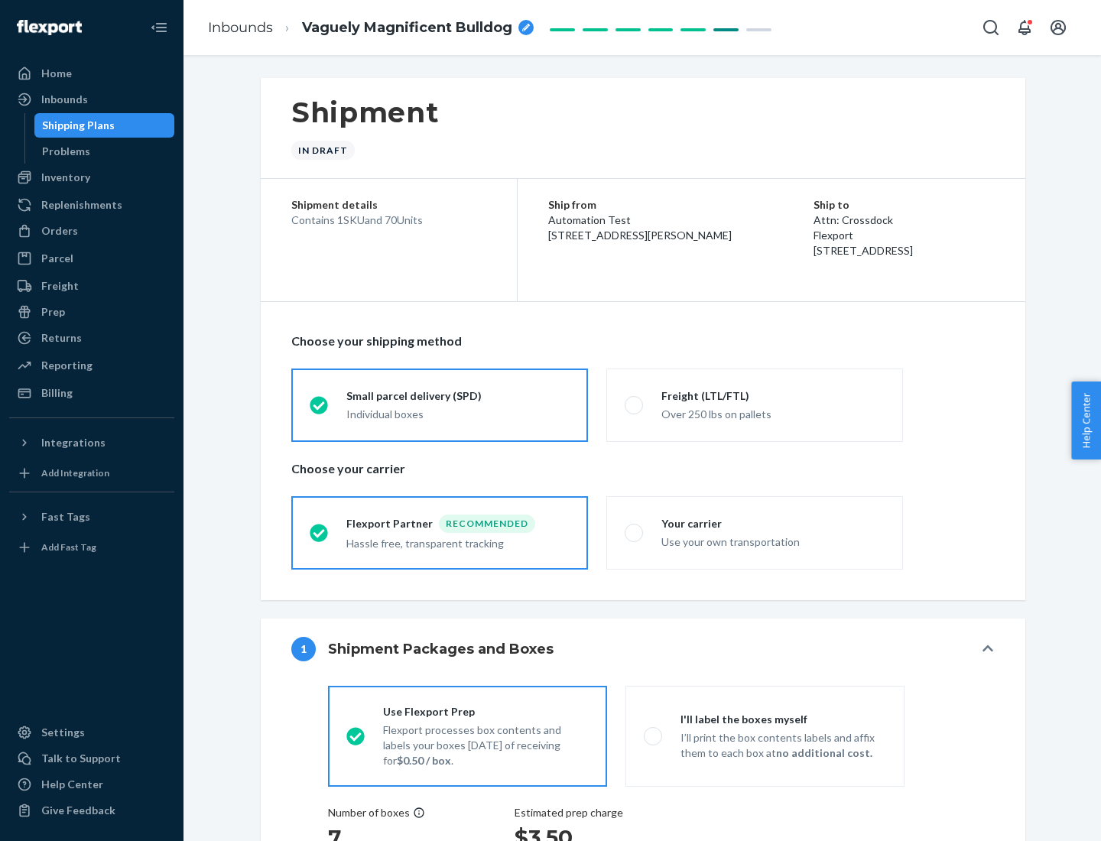
radio input "true"
radio input "false"
radio input "true"
radio input "false"
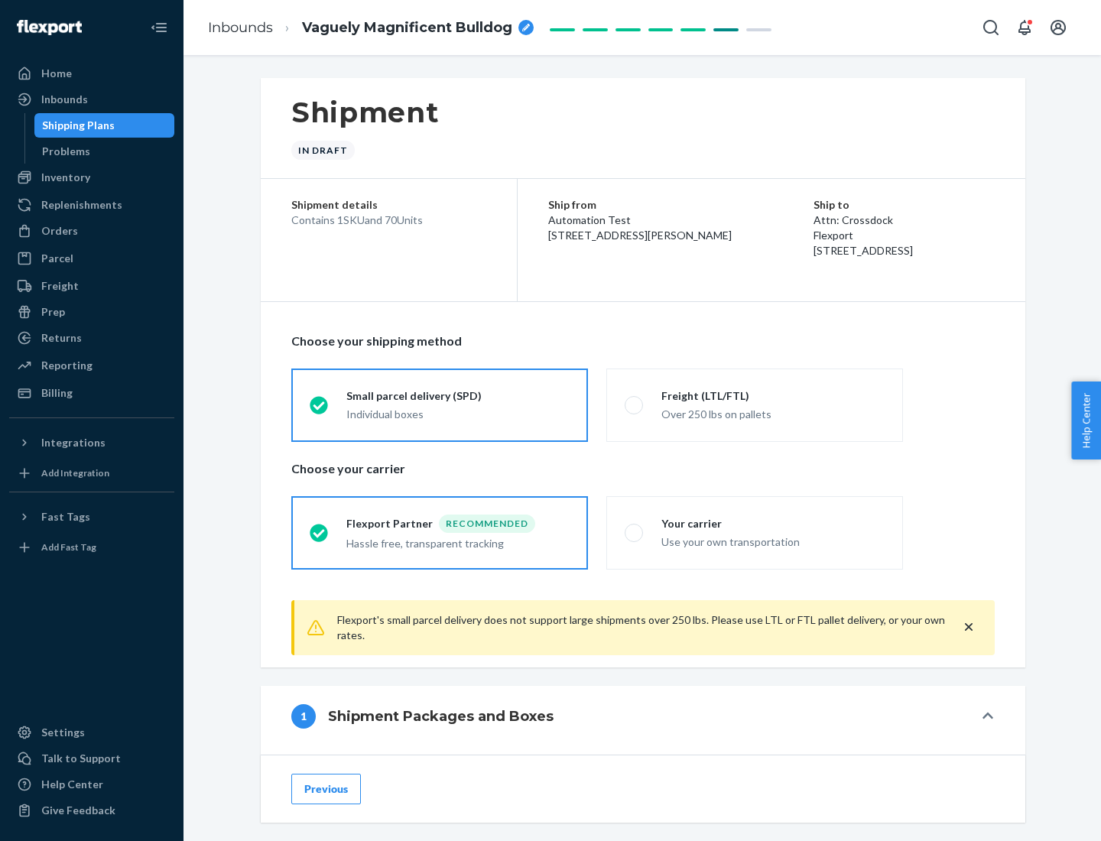
click at [754, 404] on div "Over 250 lbs on pallets" at bounding box center [772, 413] width 223 height 18
click at [634, 404] on input "Freight (LTL/FTL) Over 250 lbs on pallets" at bounding box center [629, 405] width 10 height 10
radio input "true"
radio input "false"
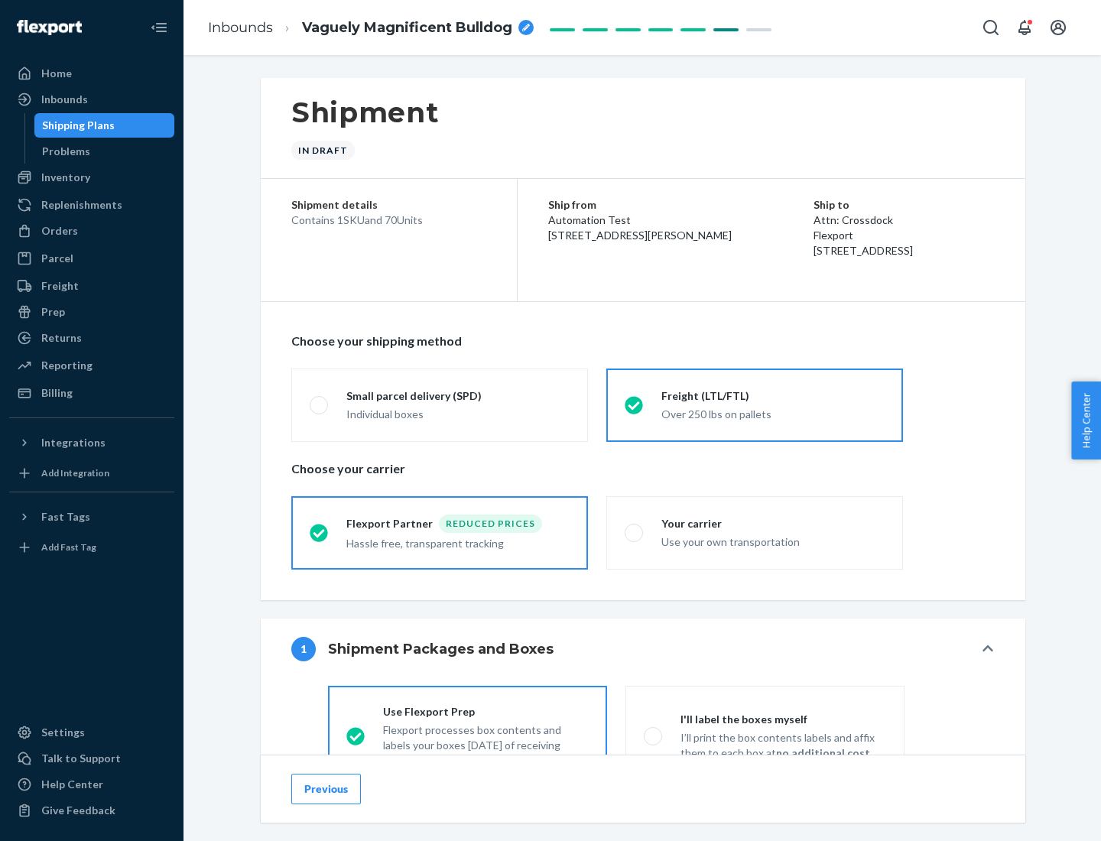
scroll to position [85, 0]
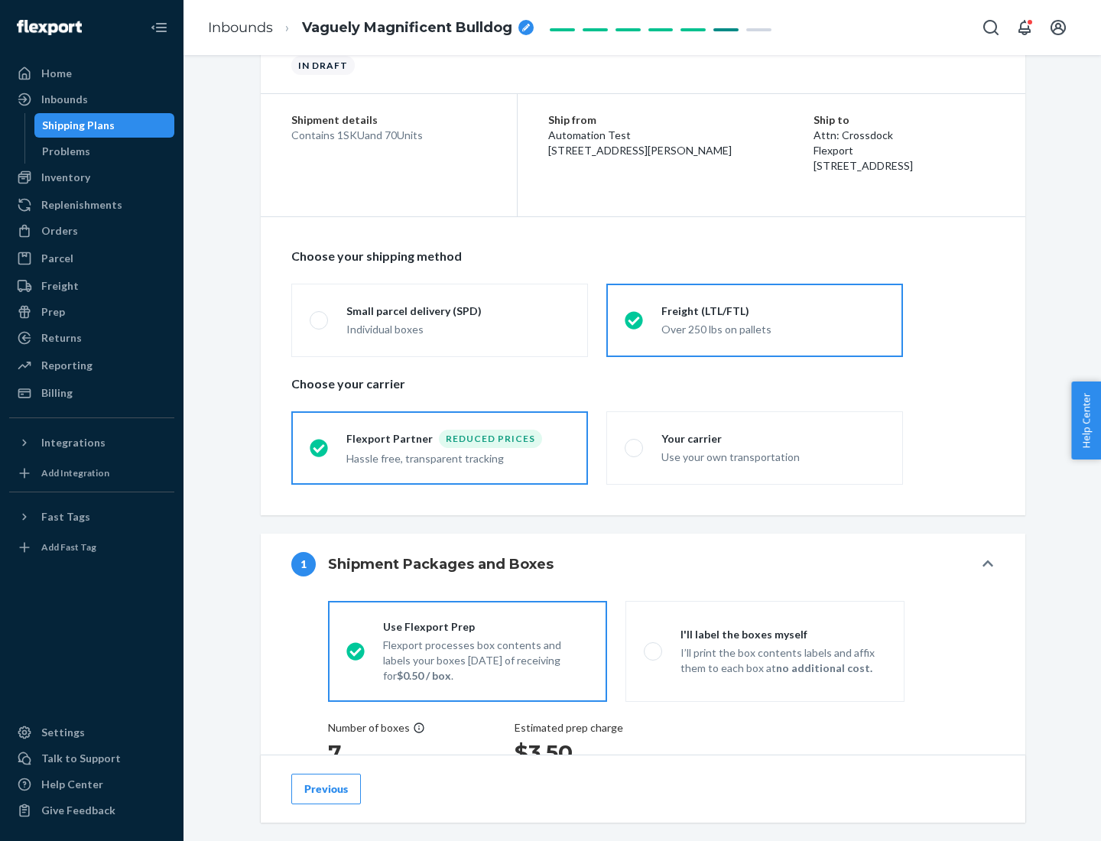
click at [439, 448] on div "Hassle free, transparent tracking" at bounding box center [457, 457] width 223 height 18
click at [319, 447] on input "Flexport Partner Reduced prices Hassle free, transparent tracking" at bounding box center [315, 448] width 10 height 10
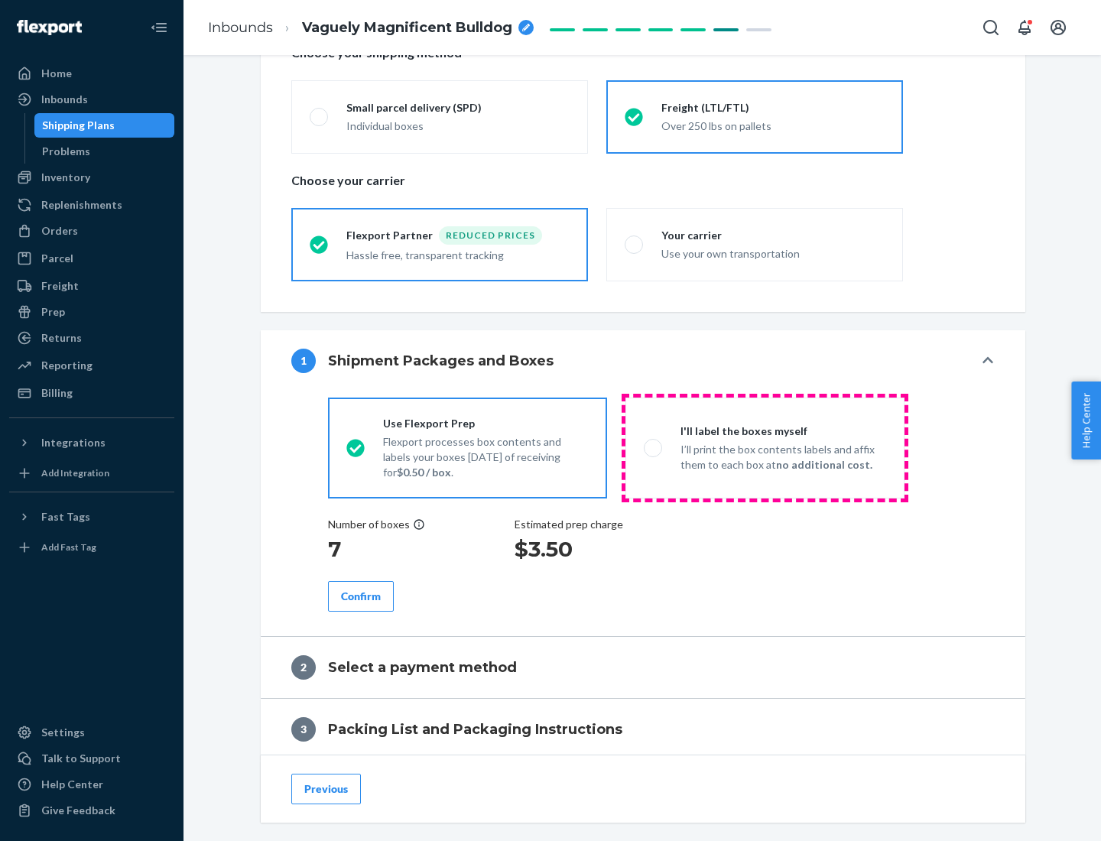
click at [764, 447] on p "I’ll print the box contents labels and affix them to each box at no additional …" at bounding box center [783, 457] width 206 height 31
click at [653, 447] on input "I'll label the boxes myself I’ll print the box contents labels and affix them t…" at bounding box center [649, 448] width 10 height 10
radio input "true"
radio input "false"
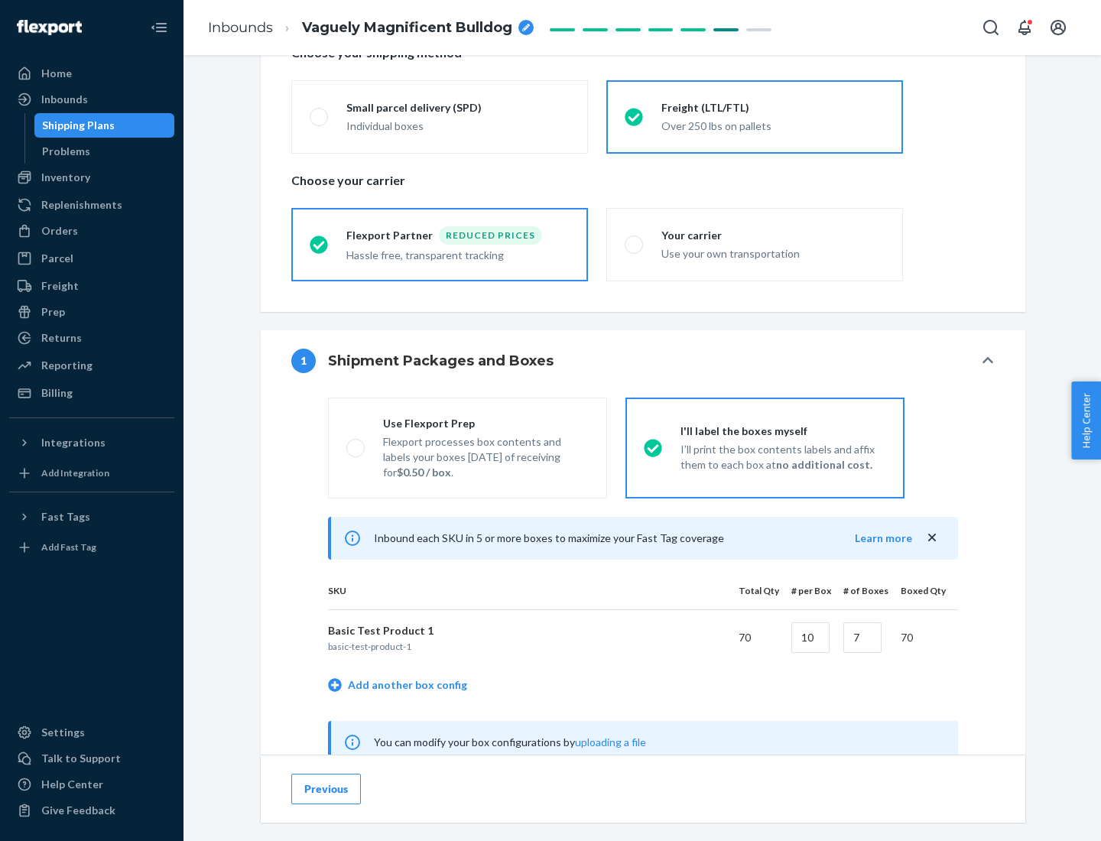
scroll to position [478, 0]
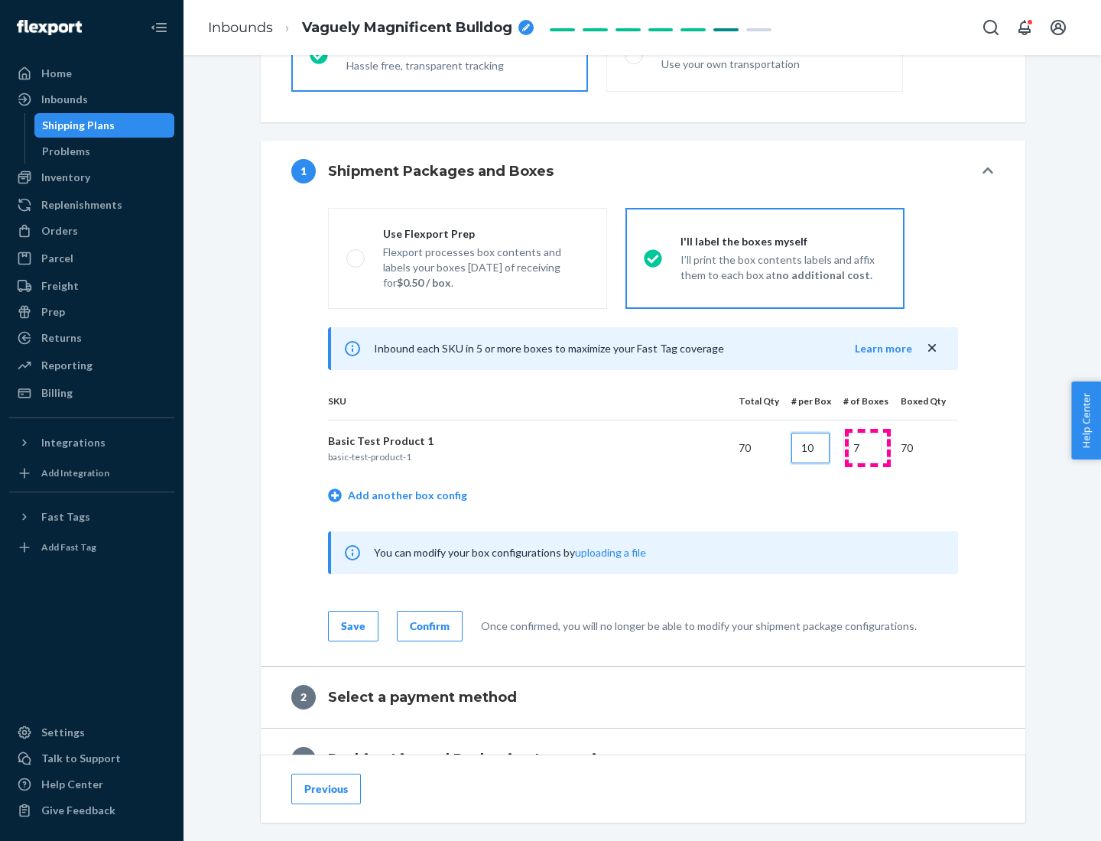
type input "10"
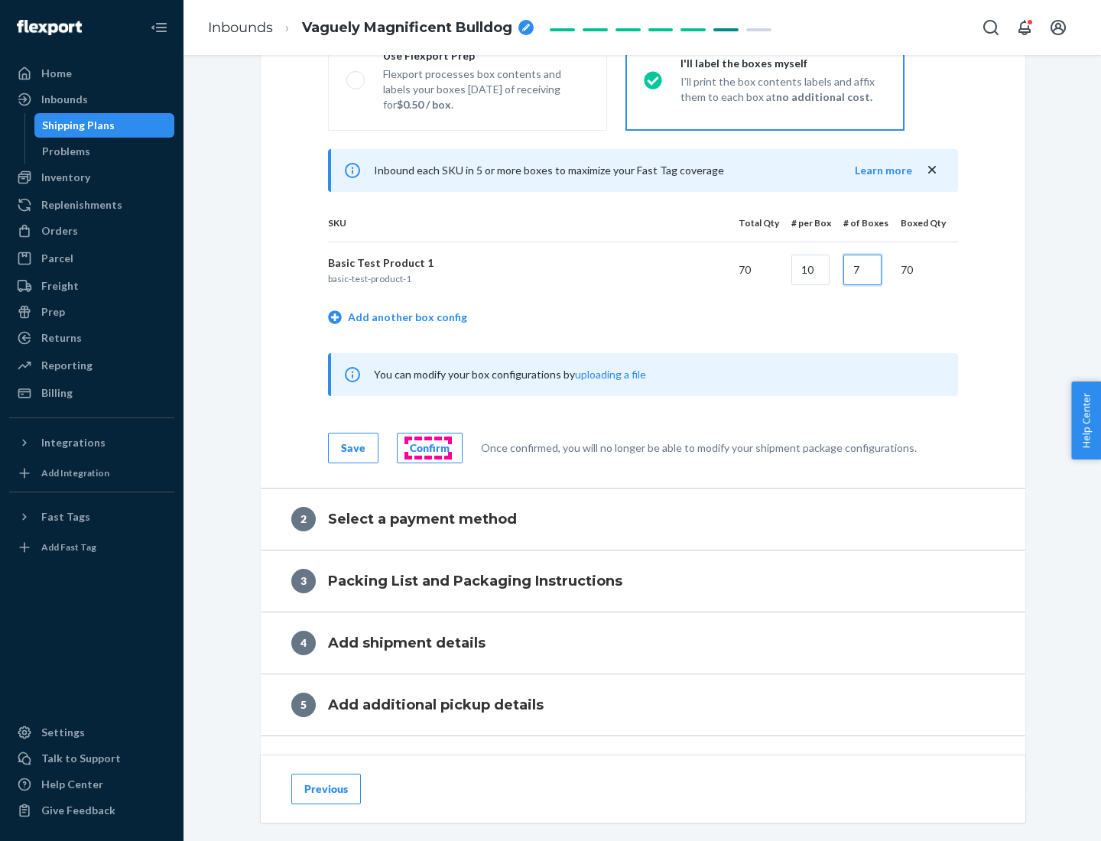
type input "7"
click at [427, 447] on div "Confirm" at bounding box center [430, 447] width 40 height 15
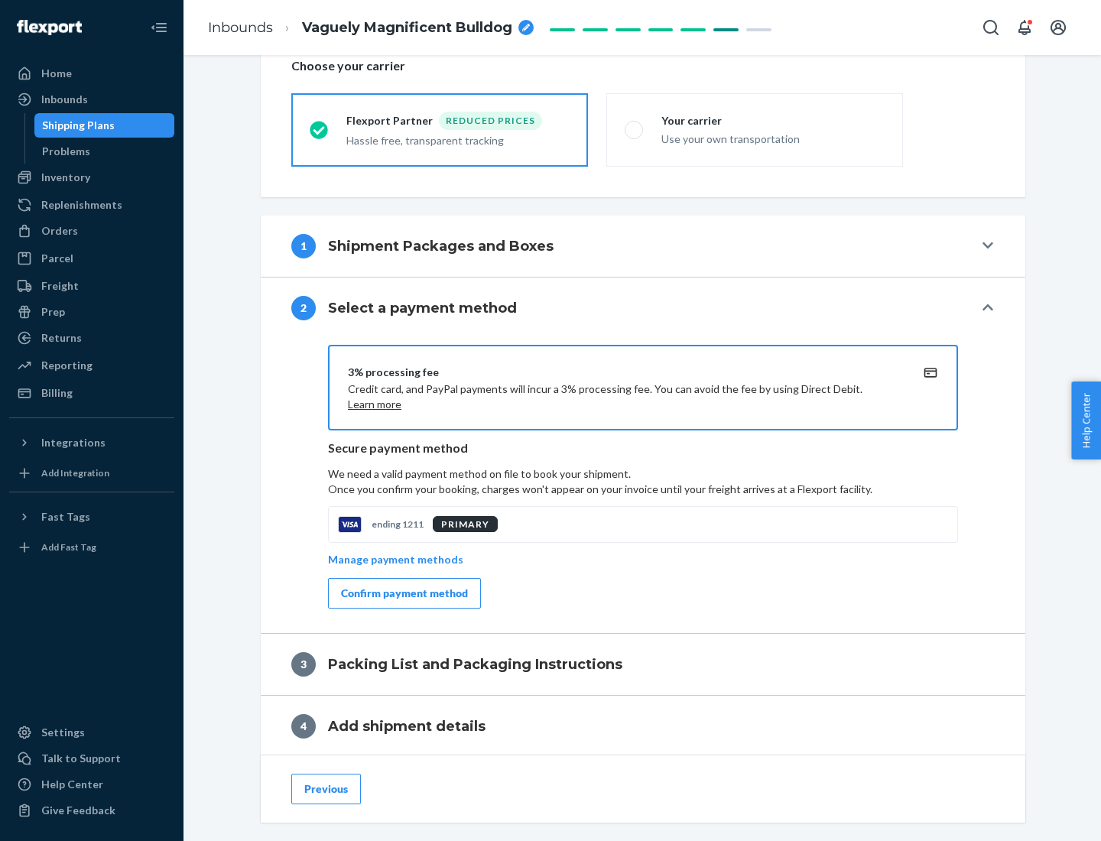
scroll to position [548, 0]
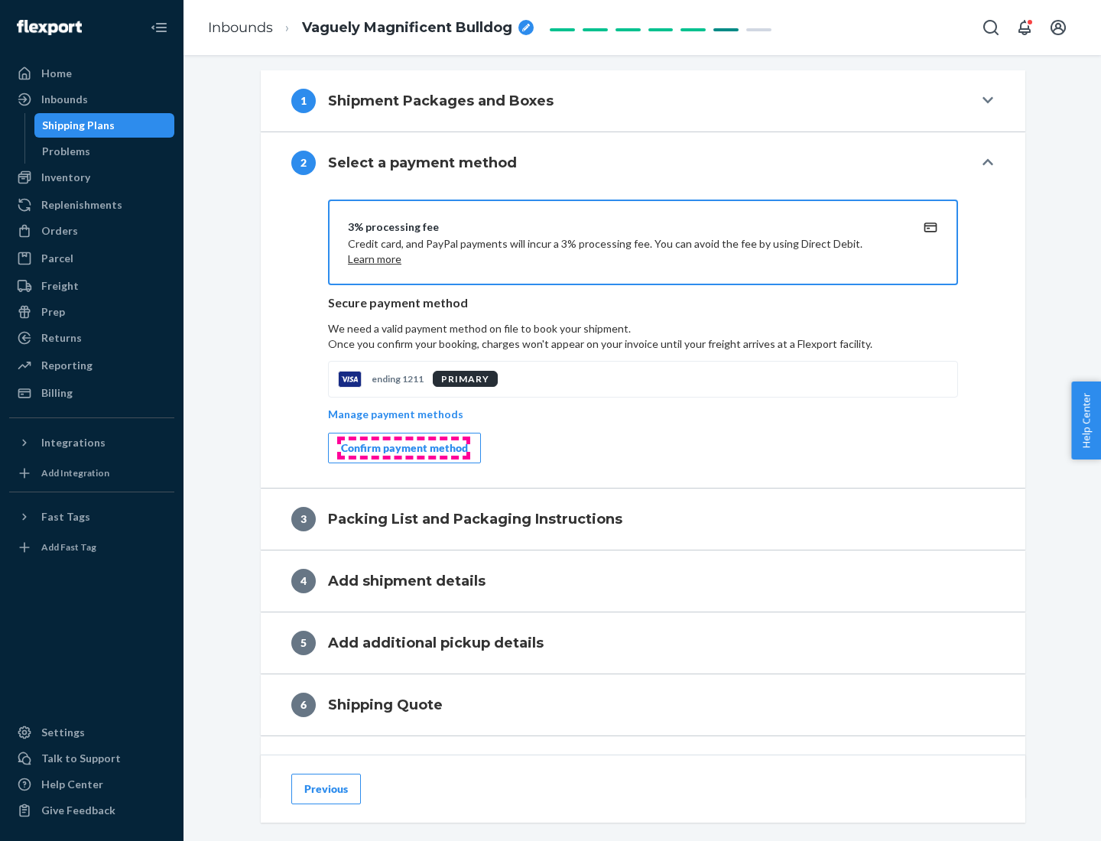
click at [403, 448] on div "Confirm payment method" at bounding box center [404, 447] width 127 height 15
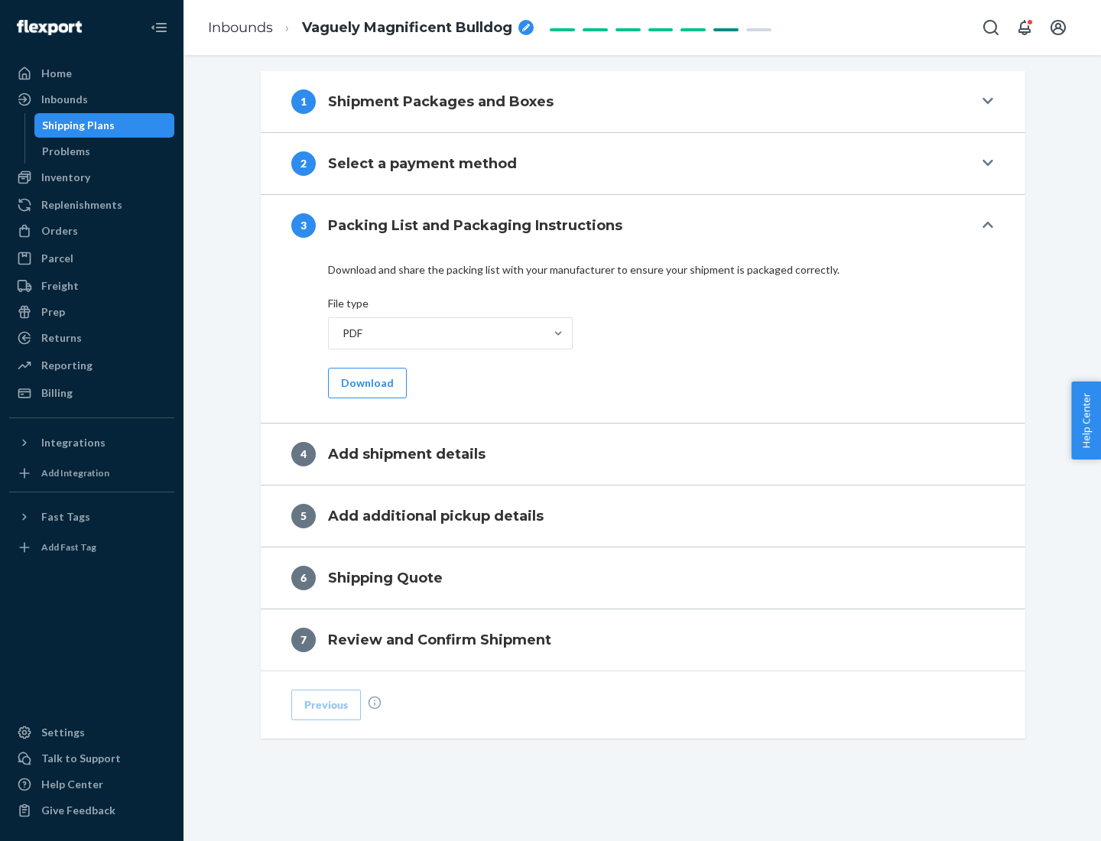
scroll to position [482, 0]
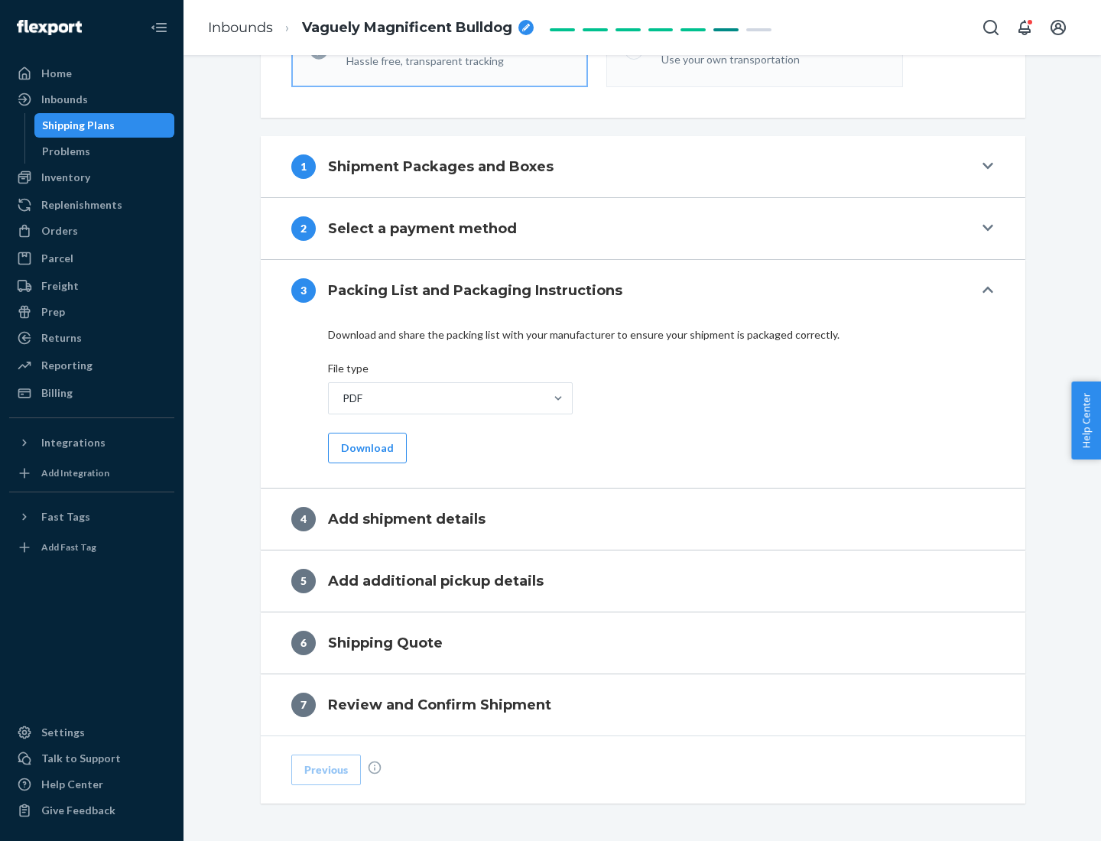
click at [365, 447] on button "Download" at bounding box center [367, 448] width 79 height 31
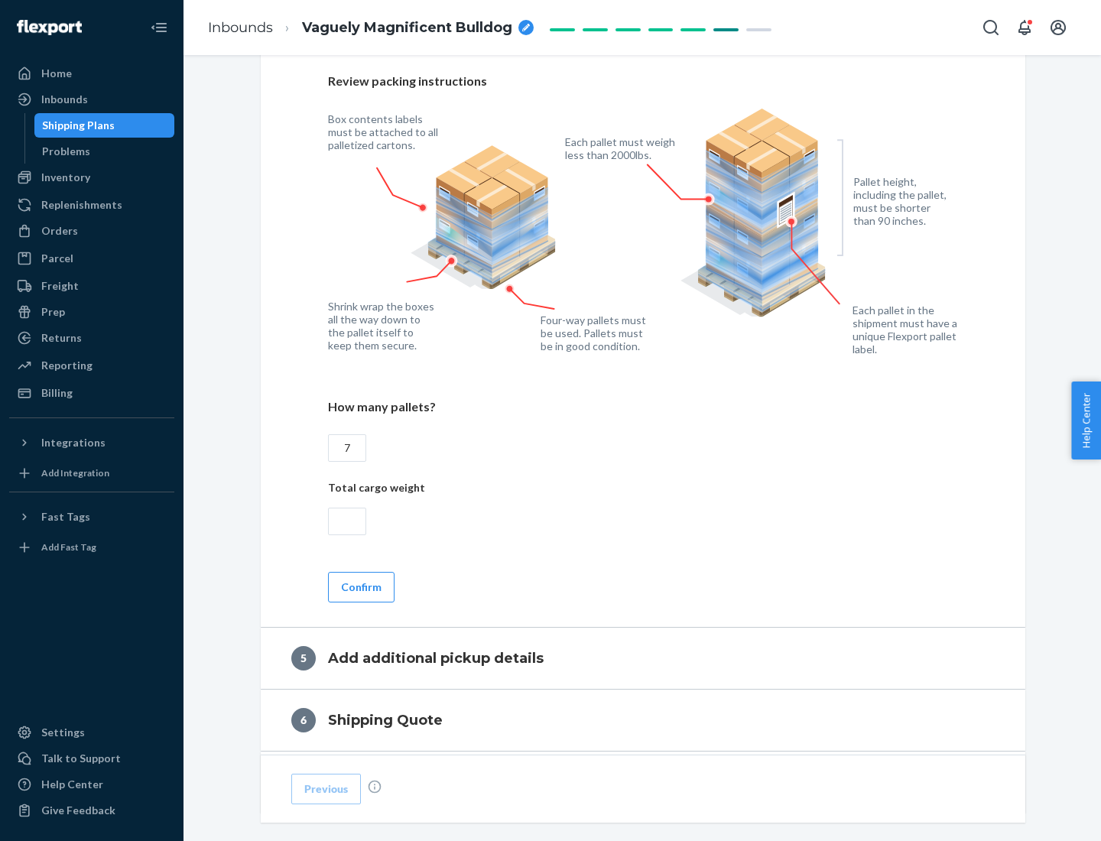
scroll to position [992, 0]
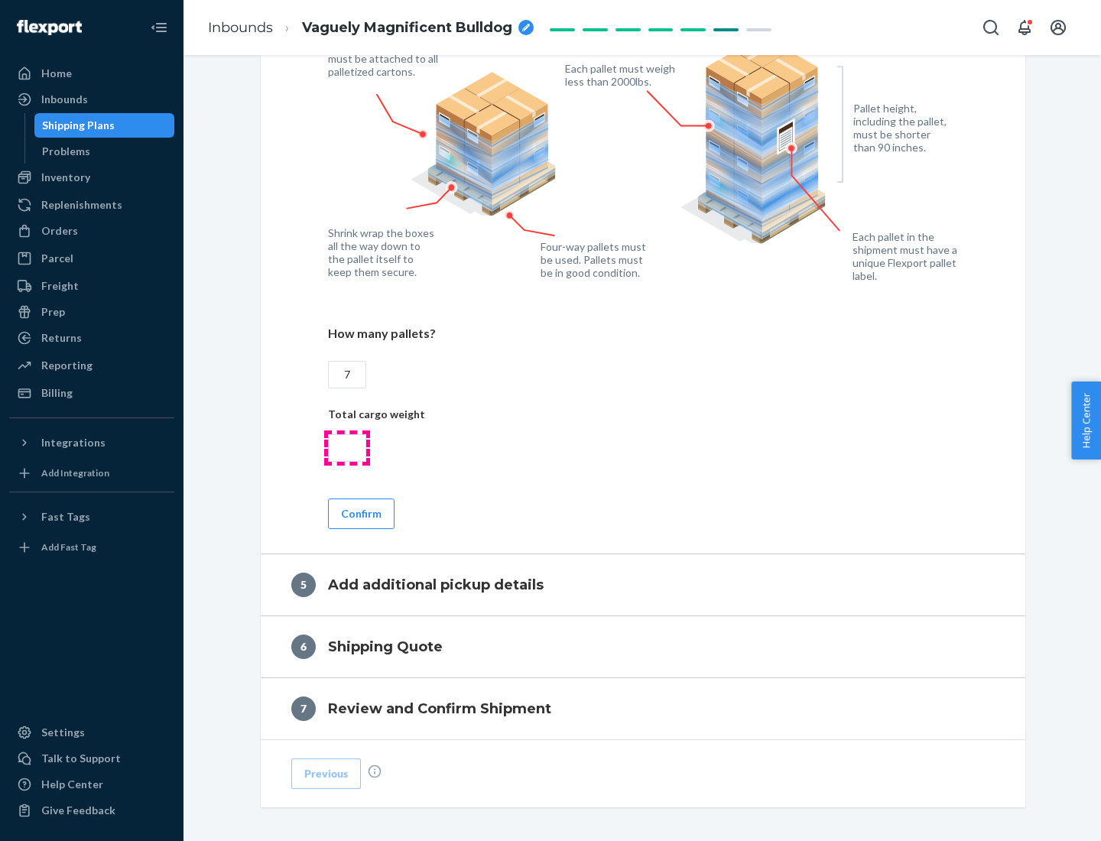
type input "7"
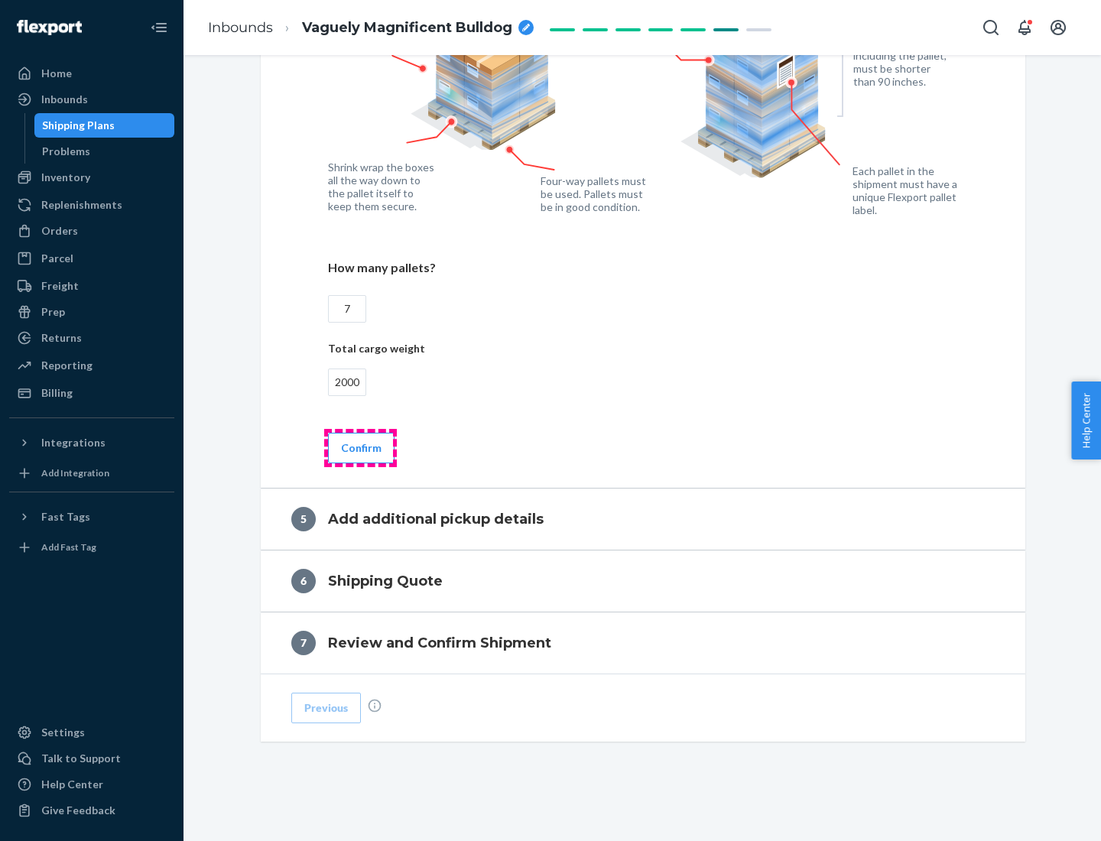
type input "2000"
click at [360, 447] on button "Confirm" at bounding box center [361, 448] width 66 height 31
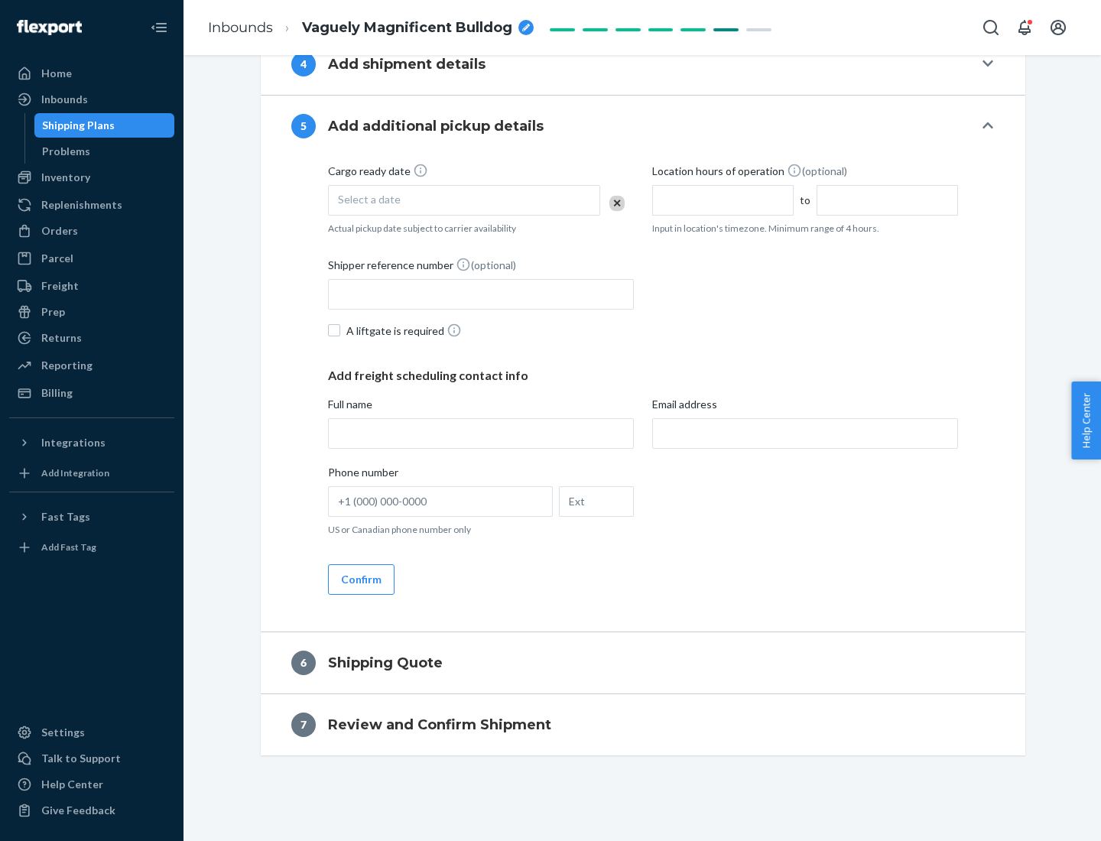
scroll to position [523, 0]
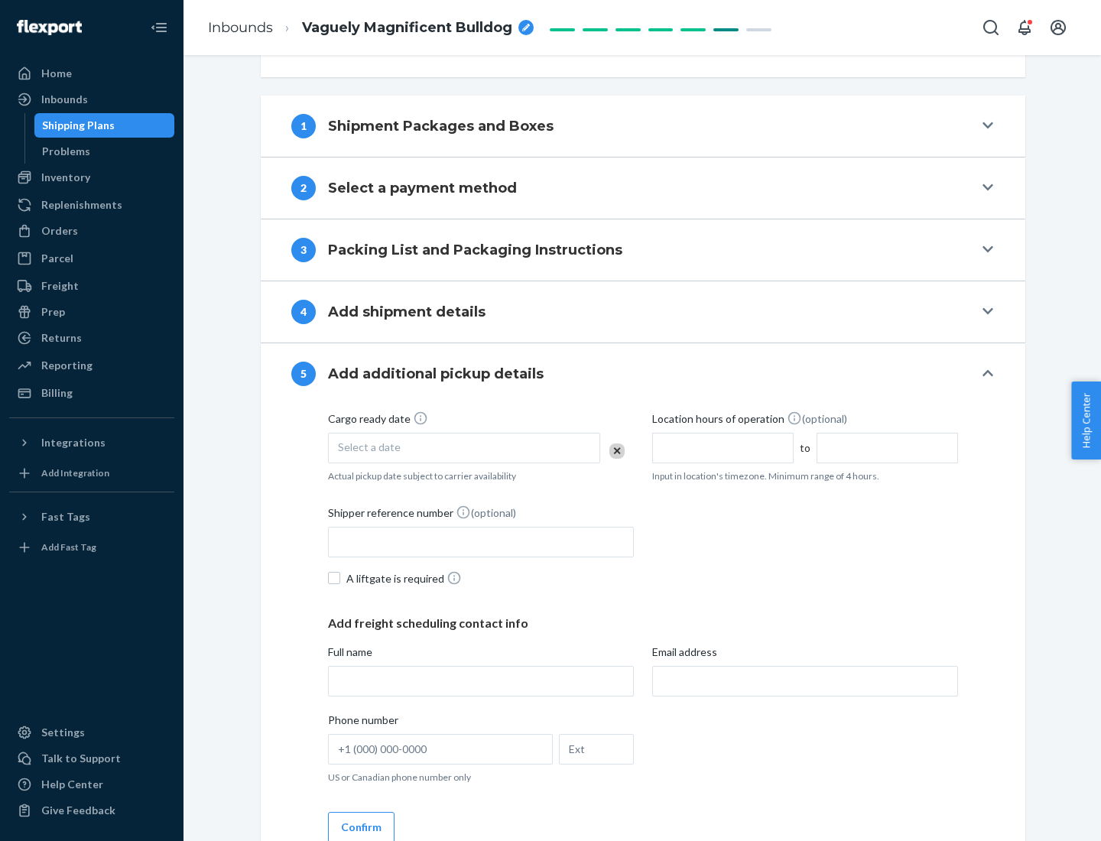
click at [464, 447] on div "Select a date" at bounding box center [464, 448] width 272 height 31
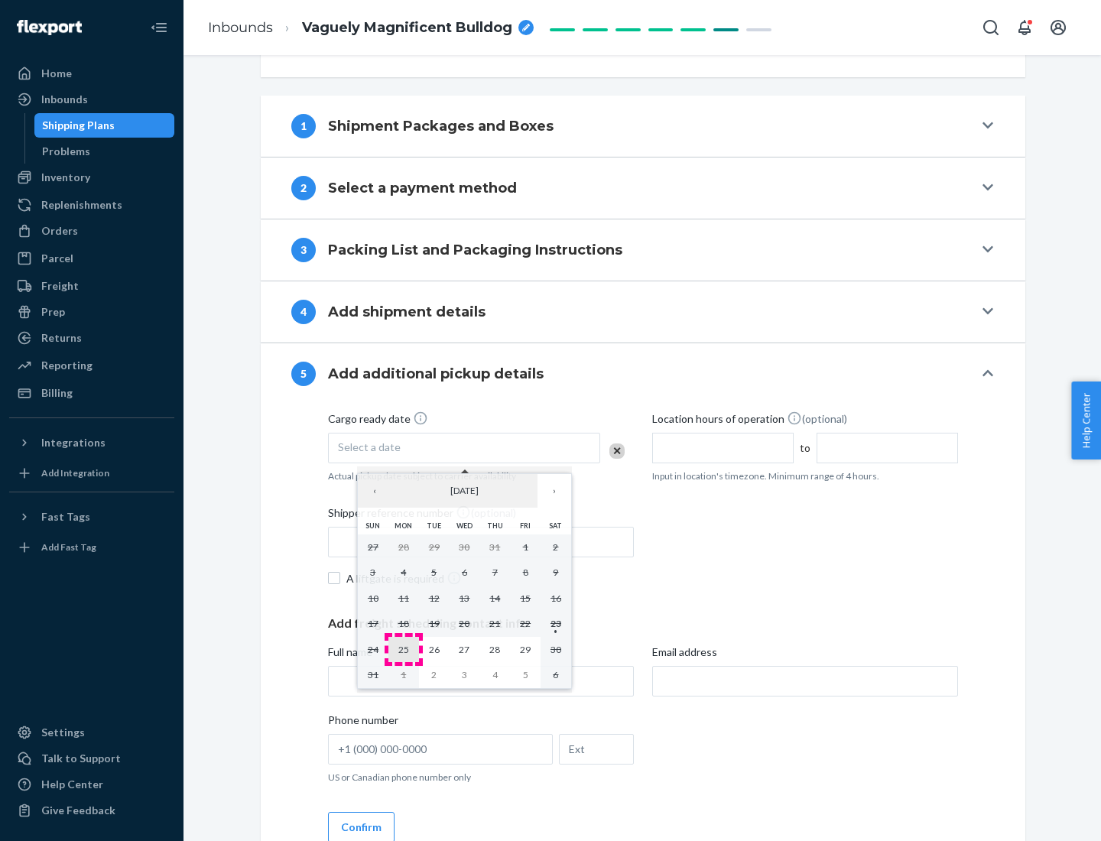
click at [403, 649] on abbr "25" at bounding box center [403, 649] width 11 height 11
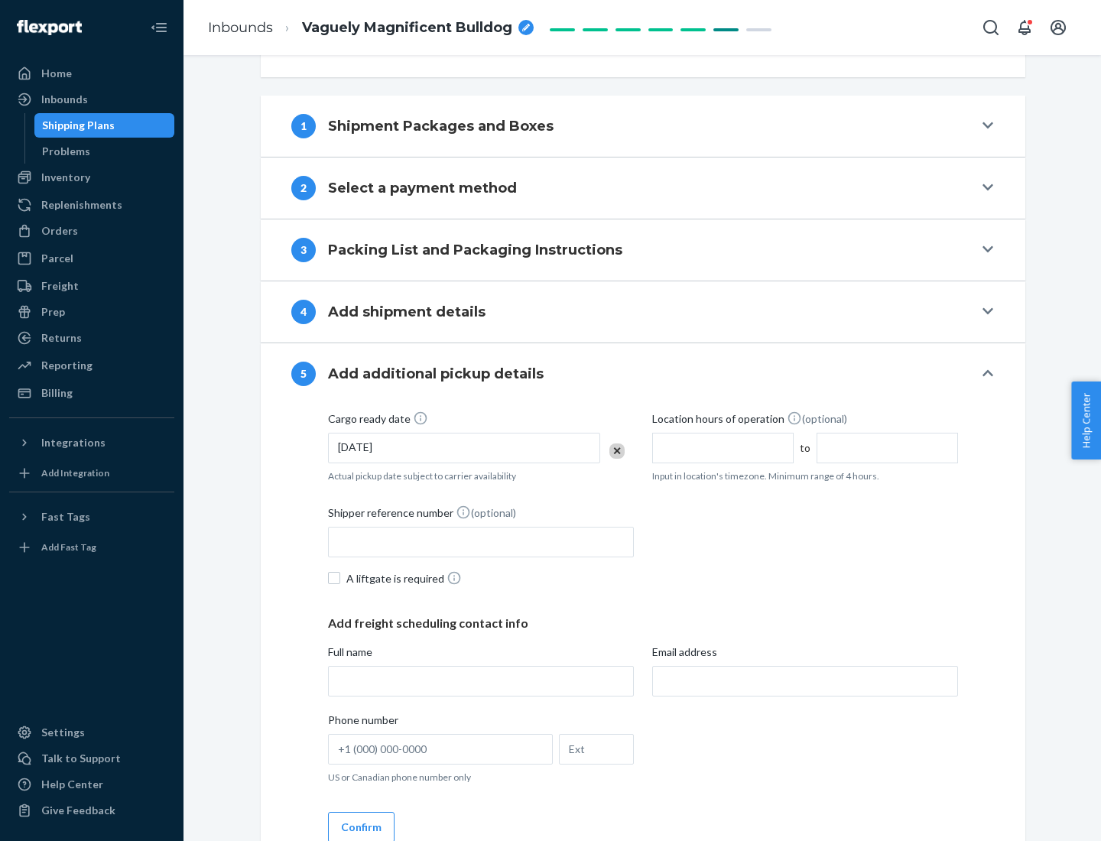
scroll to position [756, 0]
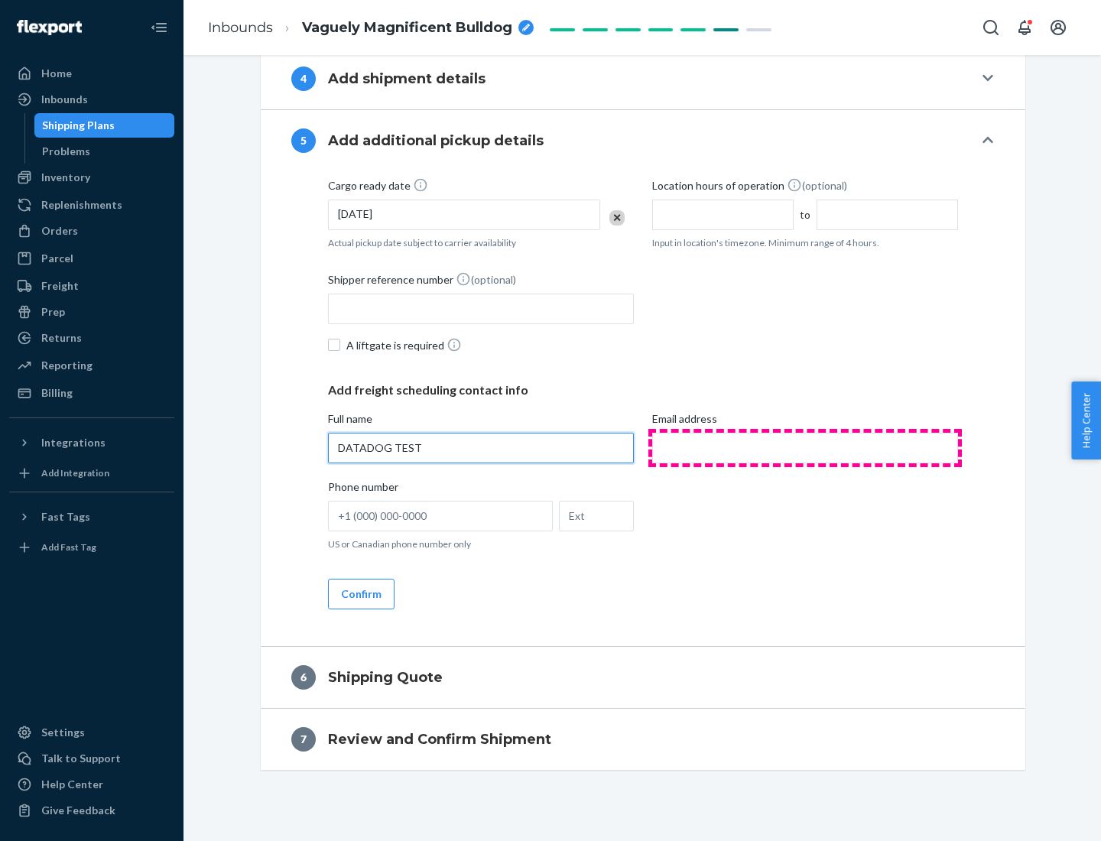
type input "DATADOG TEST"
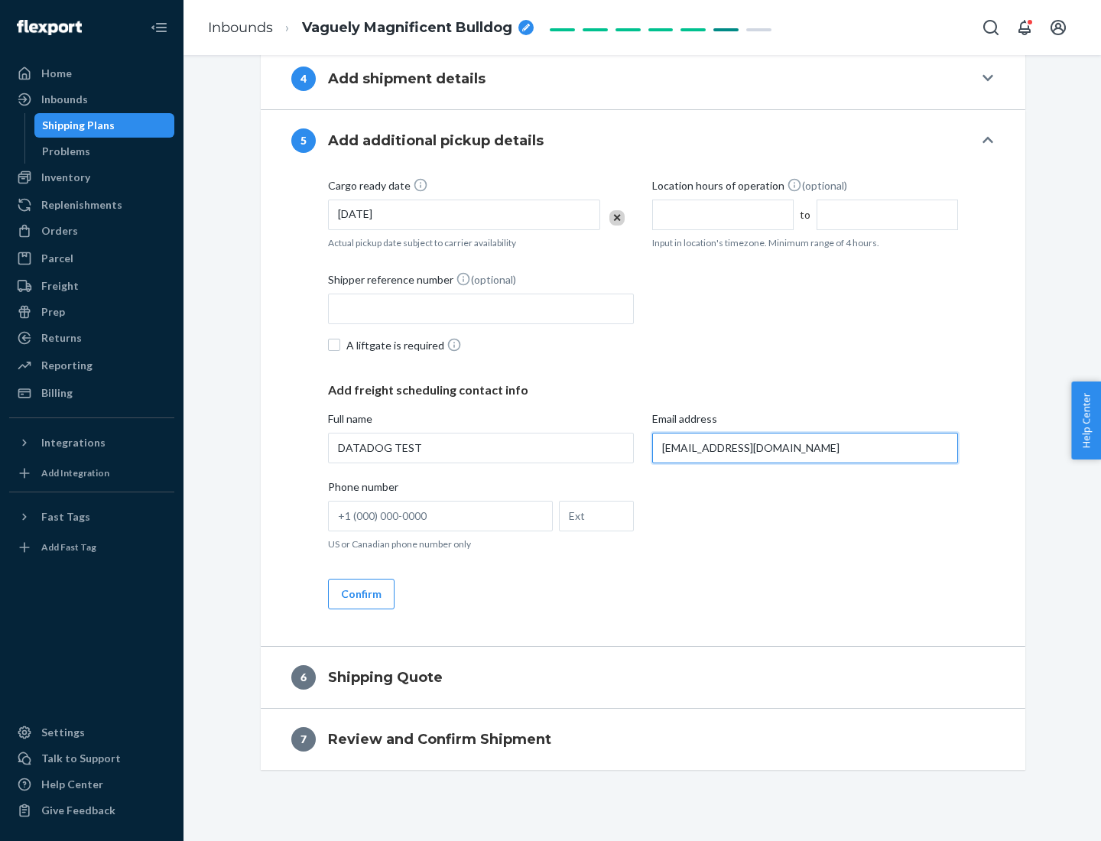
scroll to position [770, 0]
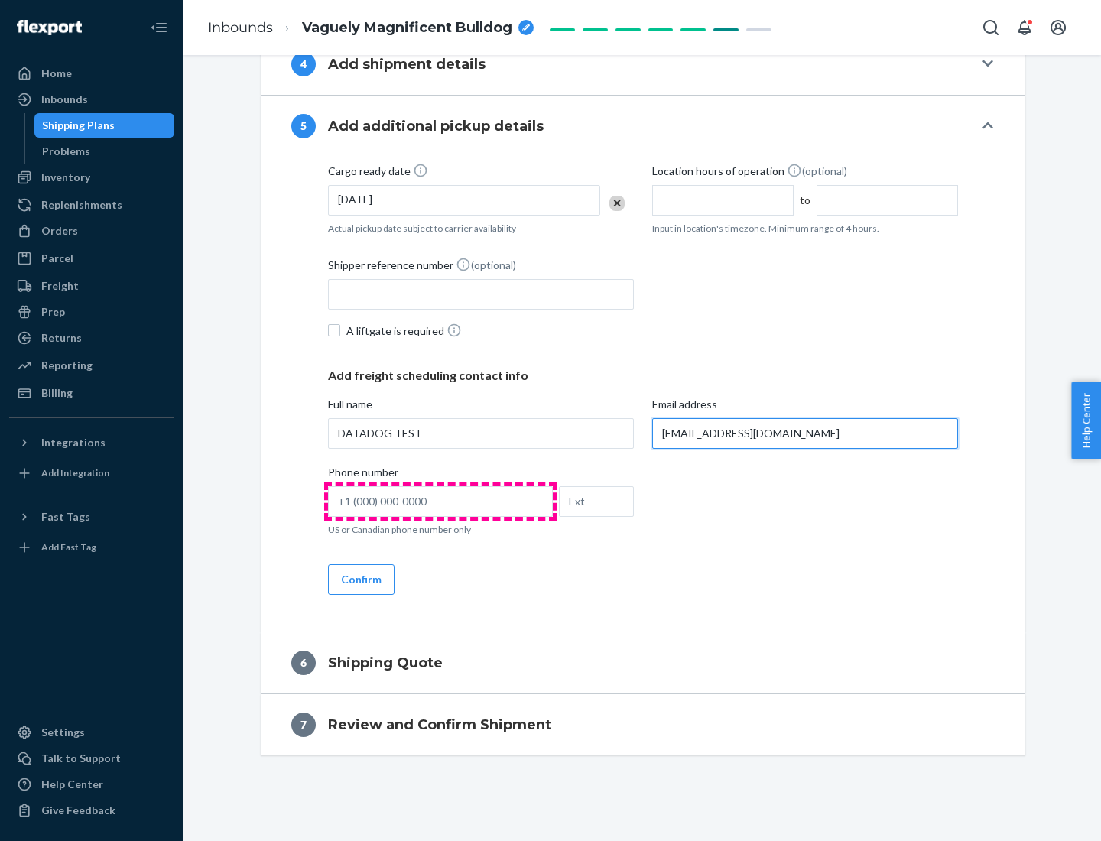
type input "[EMAIL_ADDRESS][DOMAIN_NAME]"
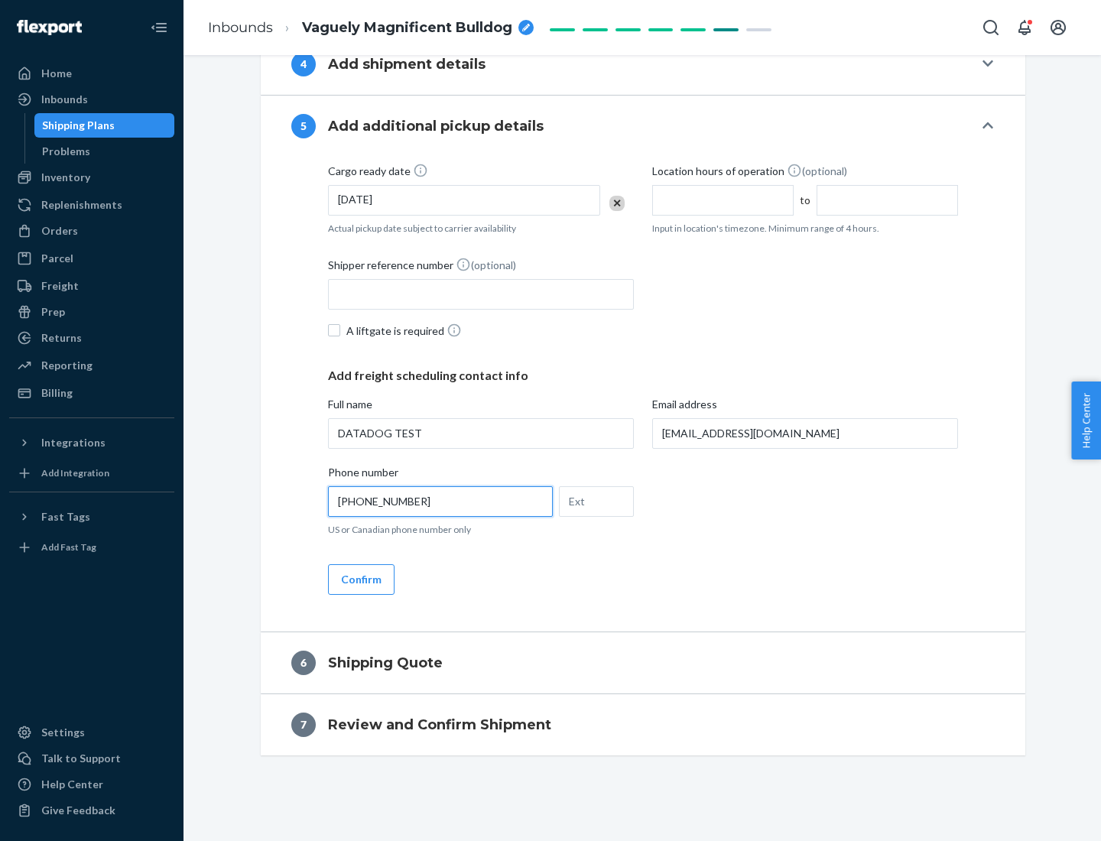
type input "[PHONE_NUMBER]"
click at [360, 579] on button "Confirm" at bounding box center [361, 579] width 66 height 31
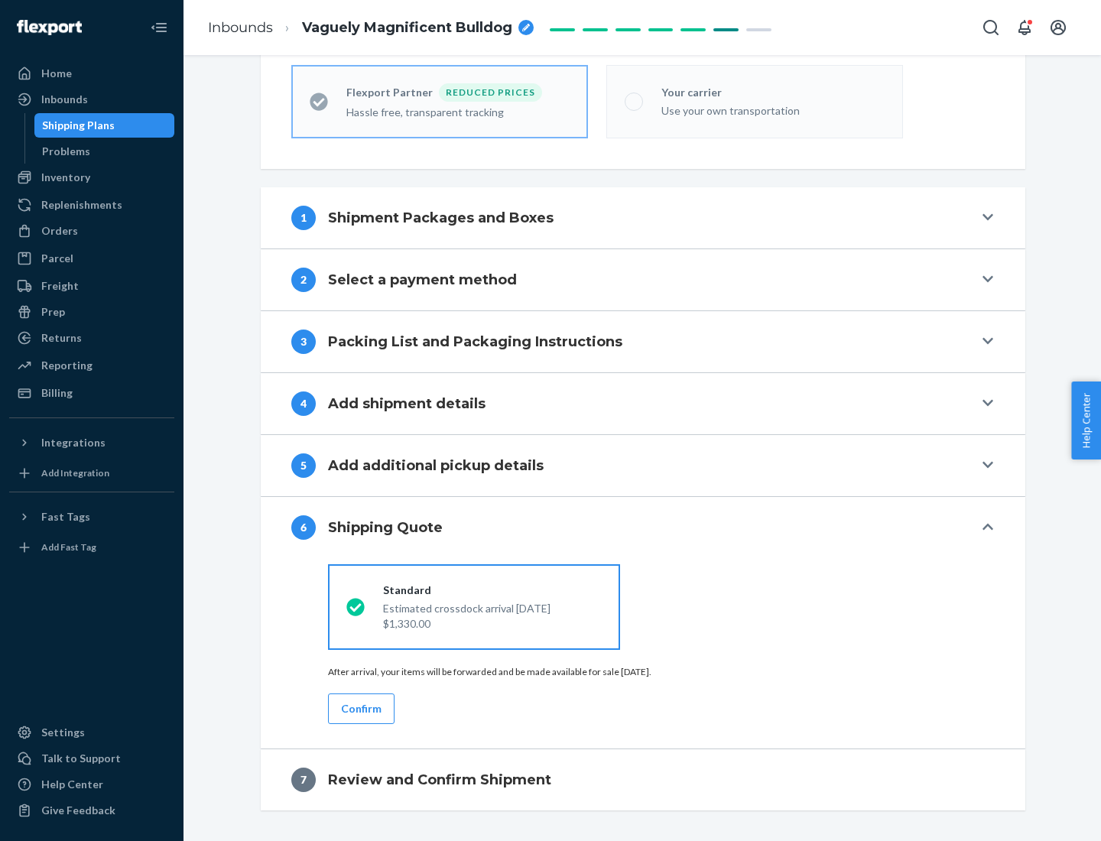
scroll to position [486, 0]
